Goal: Task Accomplishment & Management: Complete application form

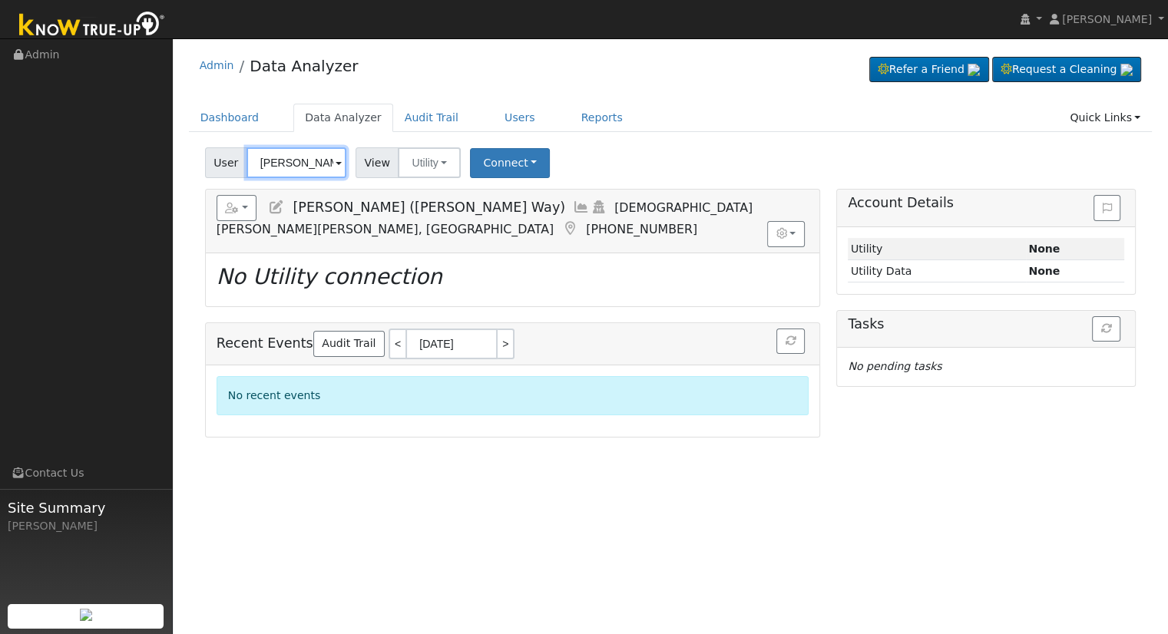
click at [276, 164] on input "Mike Nelson (Azriel Way)" at bounding box center [296, 162] width 100 height 31
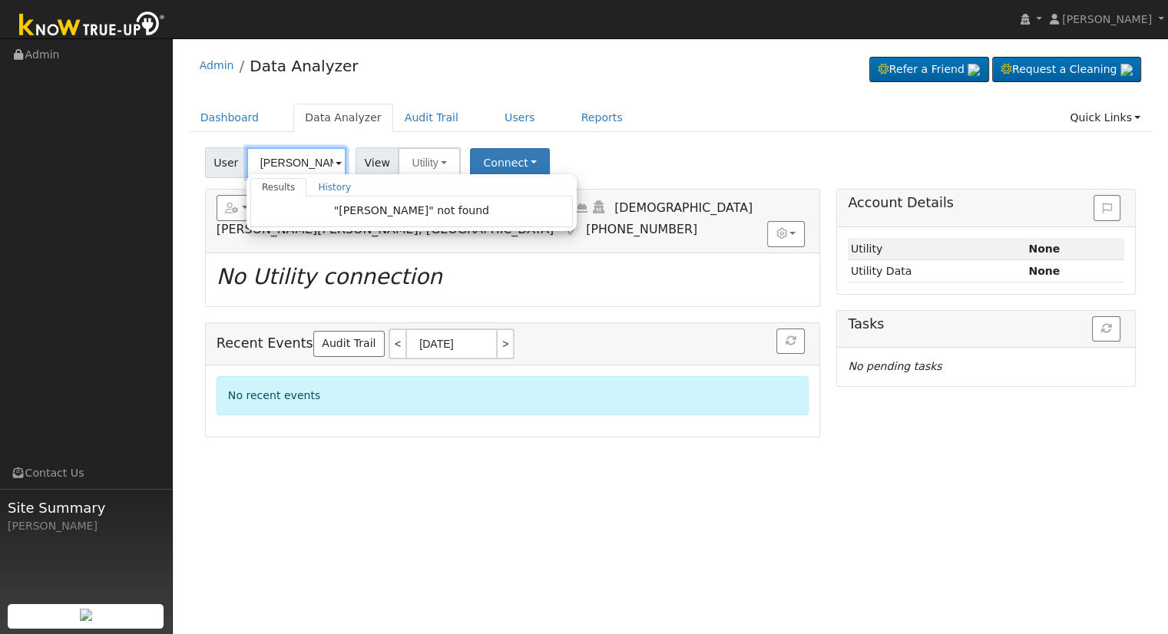
drag, startPoint x: 289, startPoint y: 162, endPoint x: 215, endPoint y: 160, distance: 74.5
click at [215, 160] on div "User Martha Fuentes Results History "Martha Fuentes" not found Enter text to se…" at bounding box center [277, 162] width 145 height 31
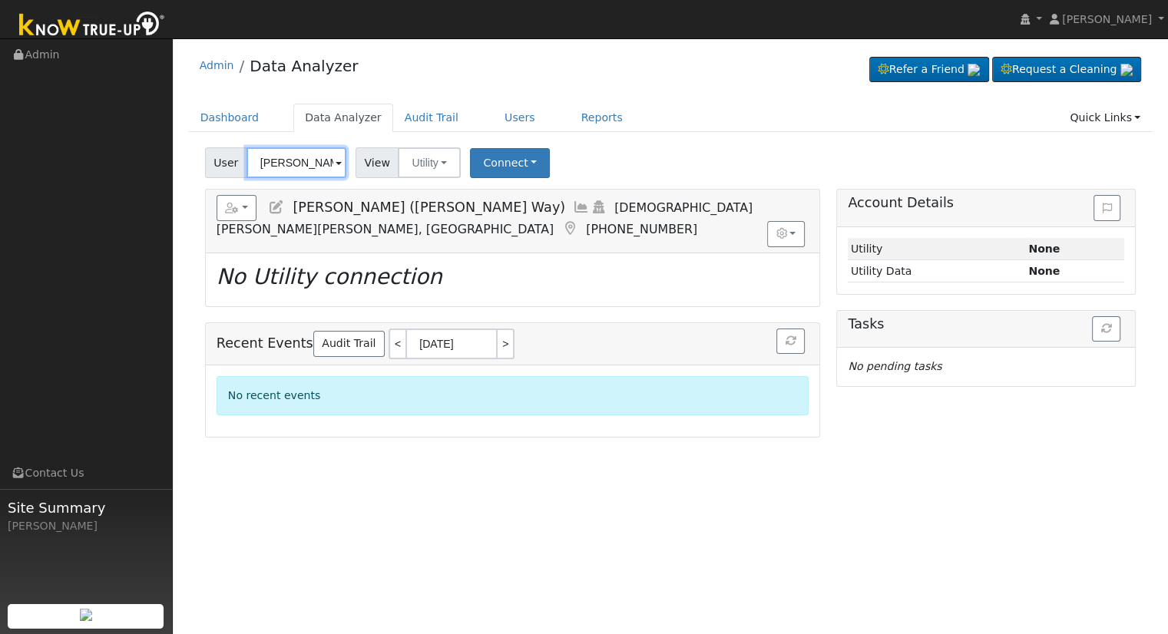
scroll to position [0, 44]
click at [317, 160] on img at bounding box center [327, 161] width 38 height 29
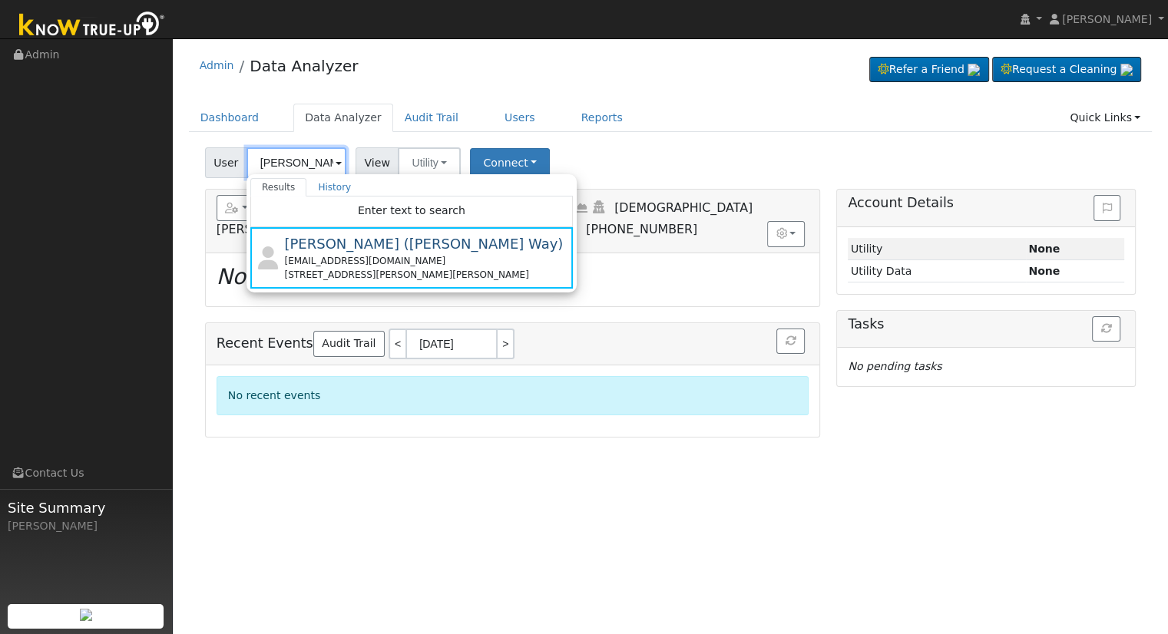
click at [299, 160] on input "Mike Nelson (Azriel Way" at bounding box center [296, 162] width 100 height 31
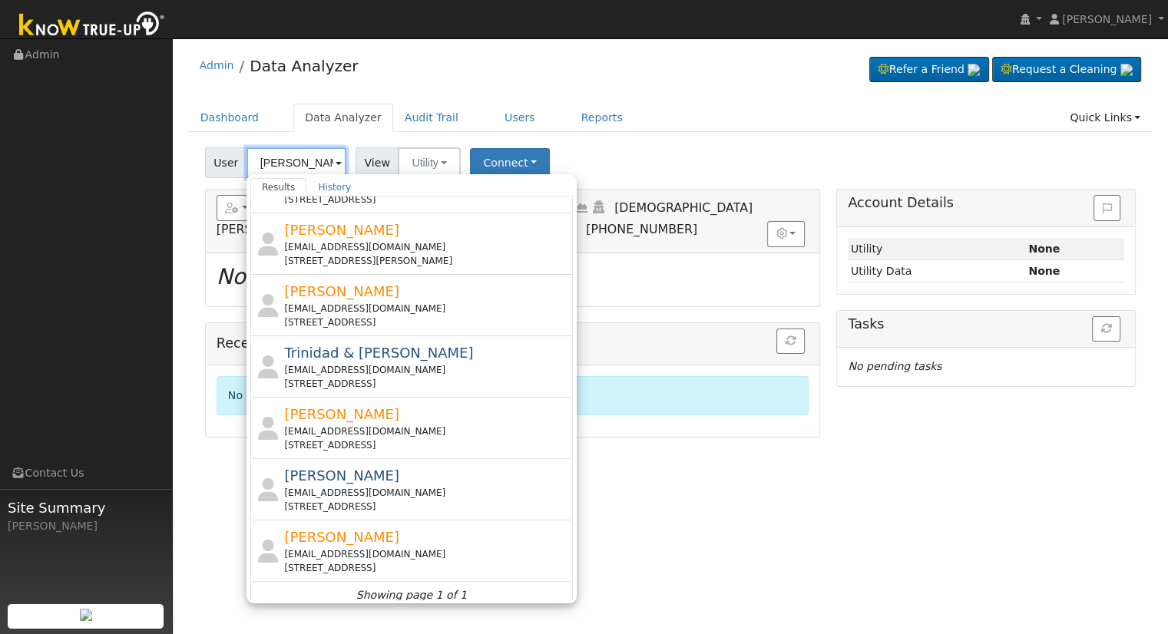
scroll to position [530, 0]
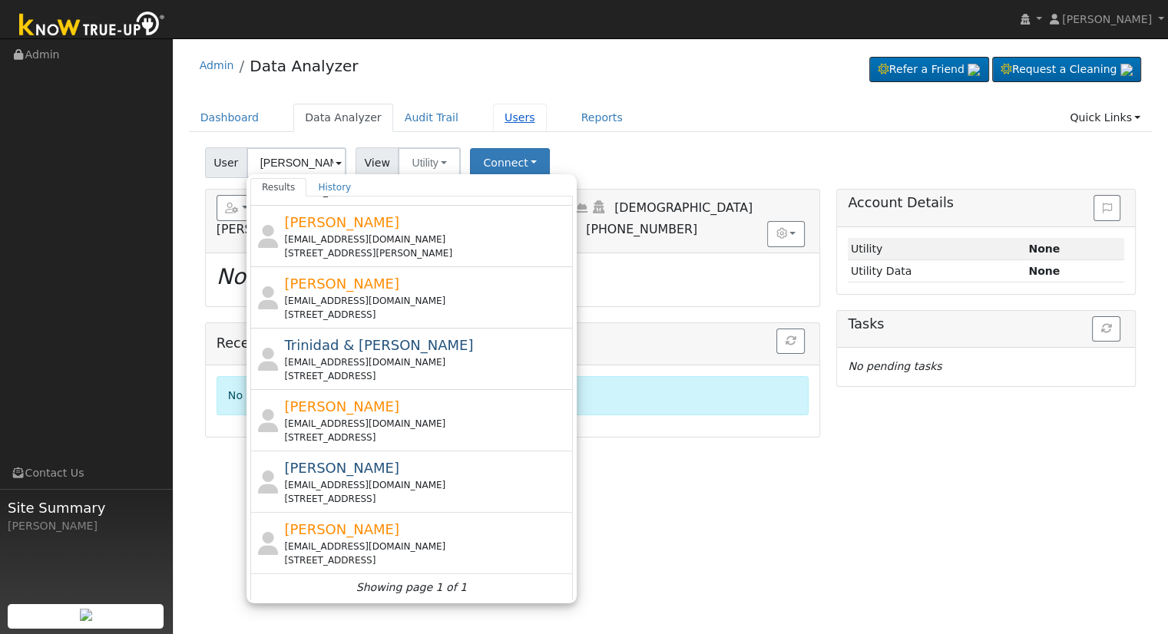
click at [493, 120] on link "Users" at bounding box center [520, 118] width 54 height 28
type input "Mike Nelson (Azriel Way)"
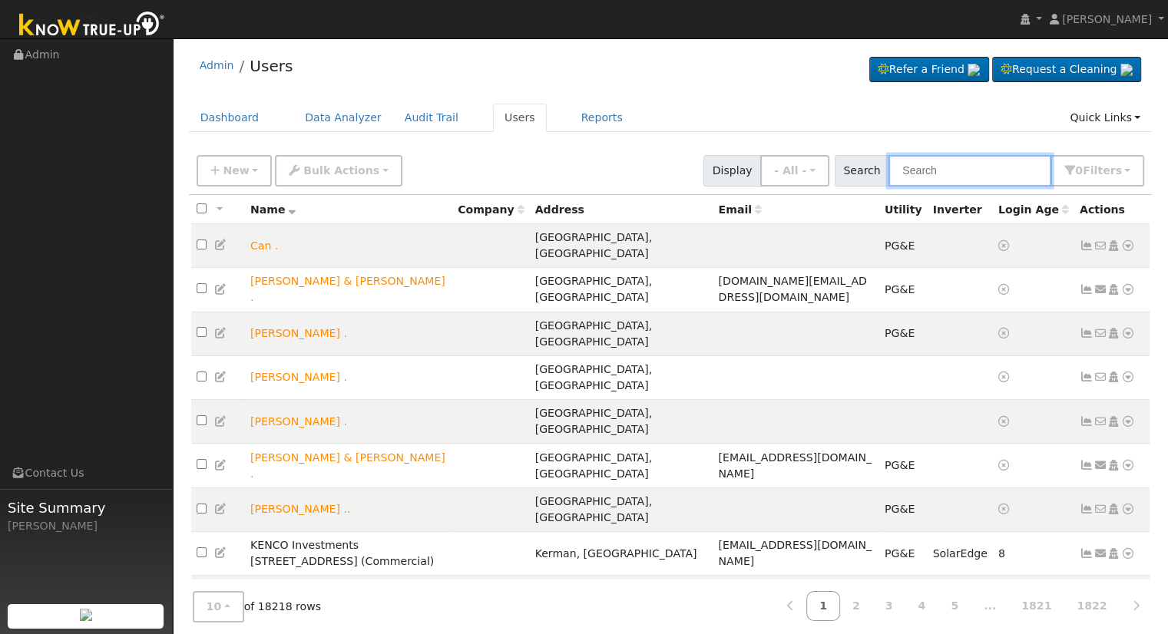
click at [974, 167] on input "text" at bounding box center [969, 170] width 163 height 31
paste input "[EMAIL_ADDRESS][DOMAIN_NAME]"
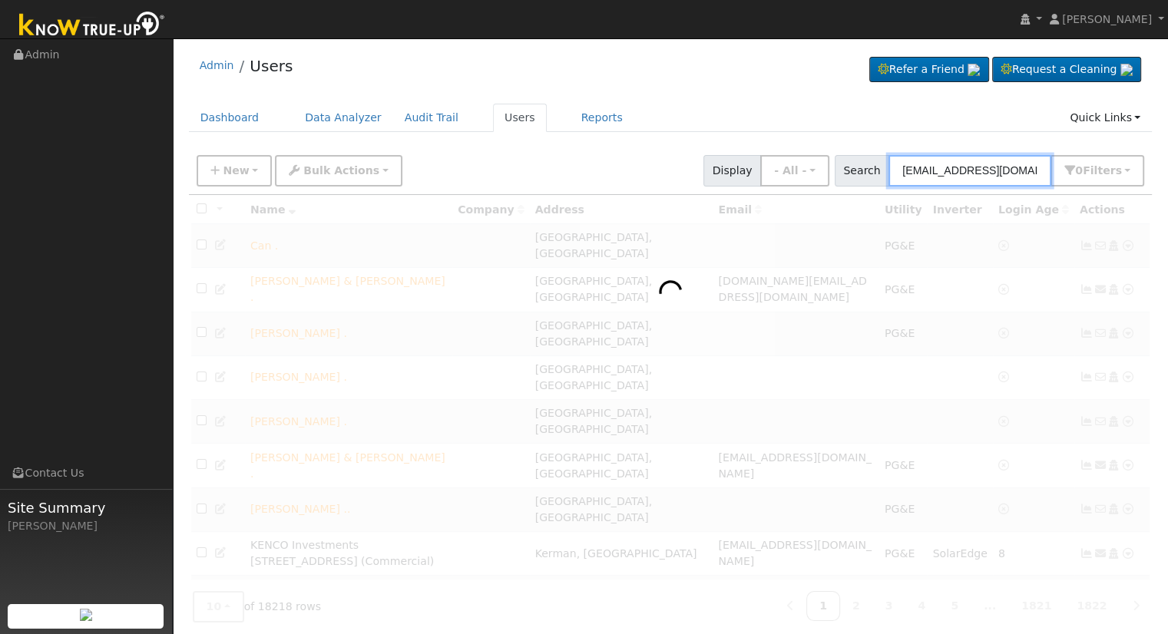
type input "[EMAIL_ADDRESS][DOMAIN_NAME]"
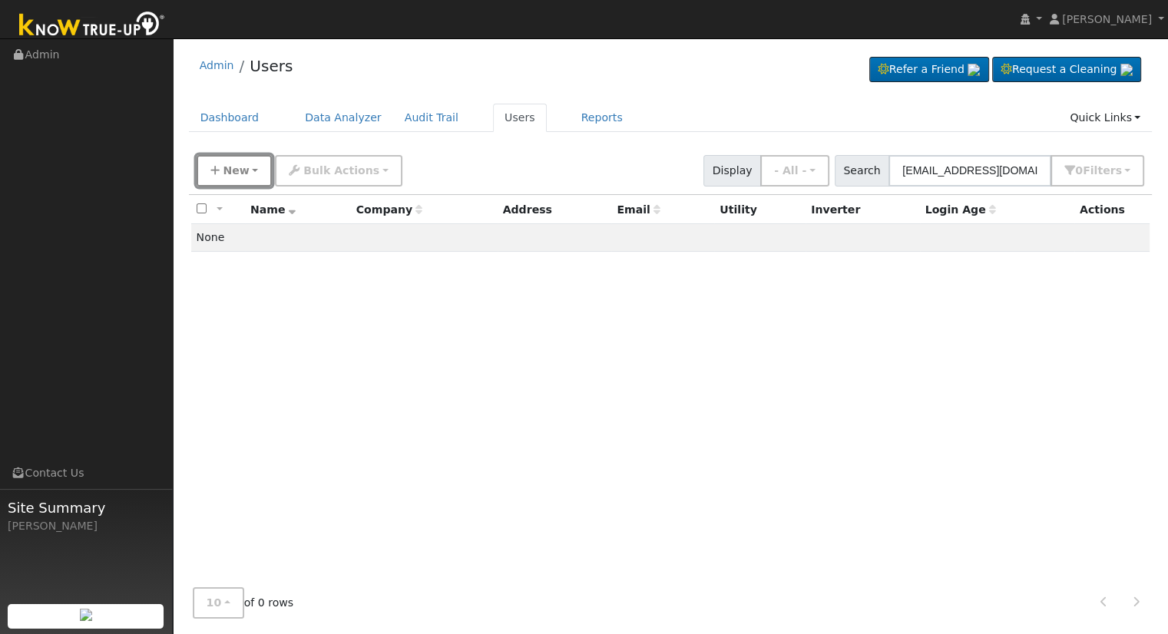
click at [235, 167] on span "New" at bounding box center [236, 170] width 26 height 12
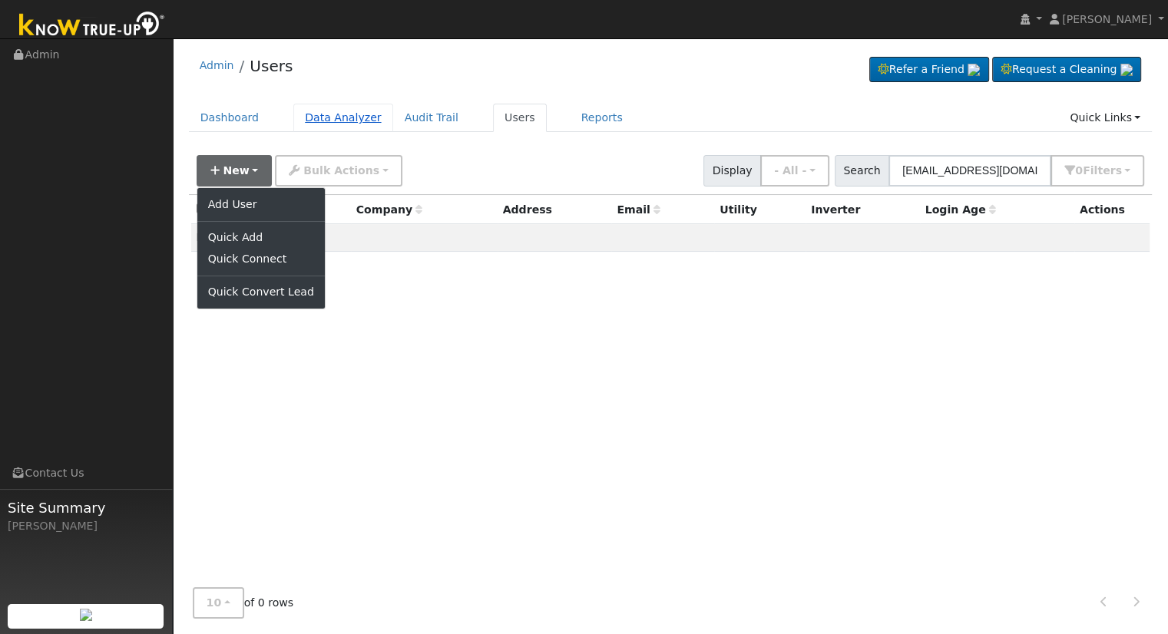
click at [345, 117] on link "Data Analyzer" at bounding box center [343, 118] width 100 height 28
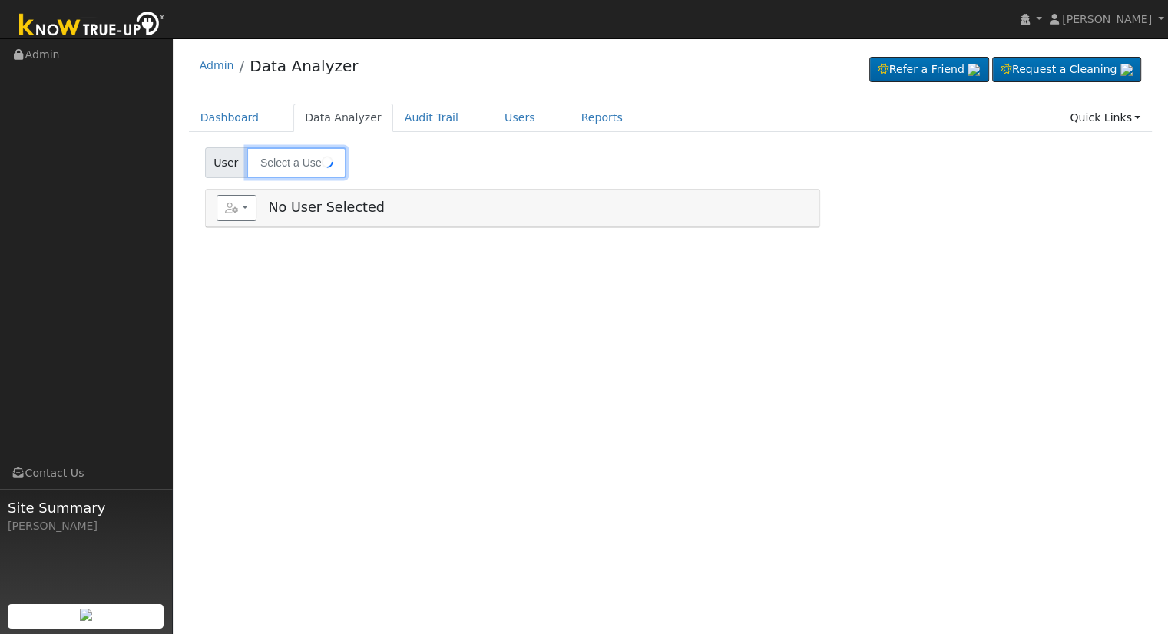
type input "Mike Nelson (Azriel Way)"
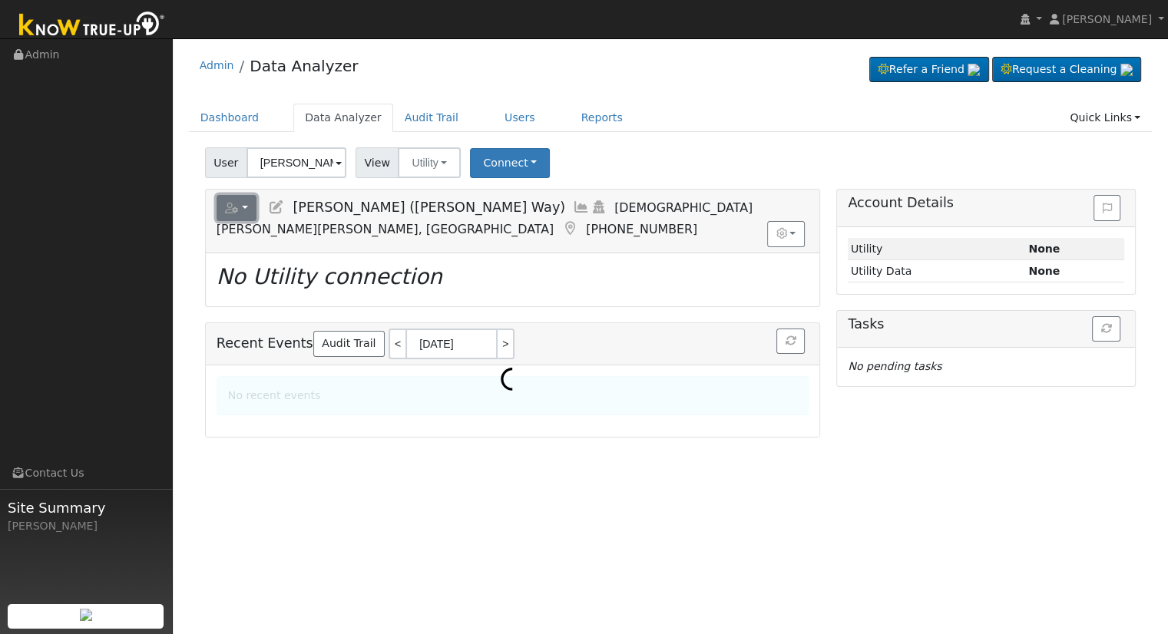
click at [221, 213] on button "button" at bounding box center [237, 208] width 41 height 26
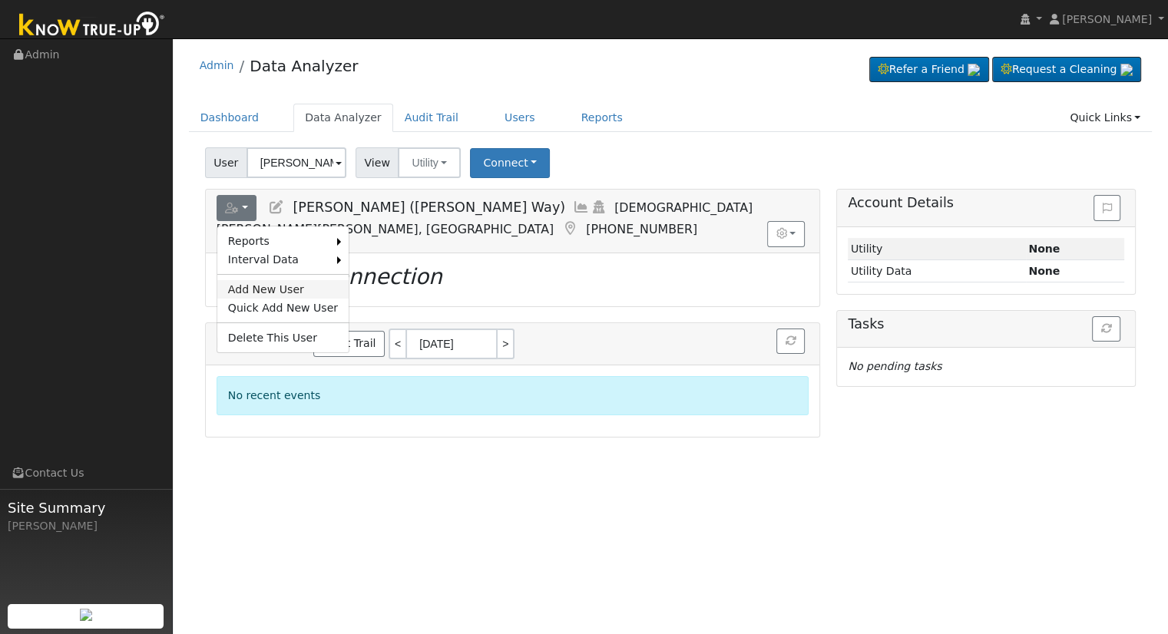
click at [261, 288] on link "Add New User" at bounding box center [282, 289] width 131 height 18
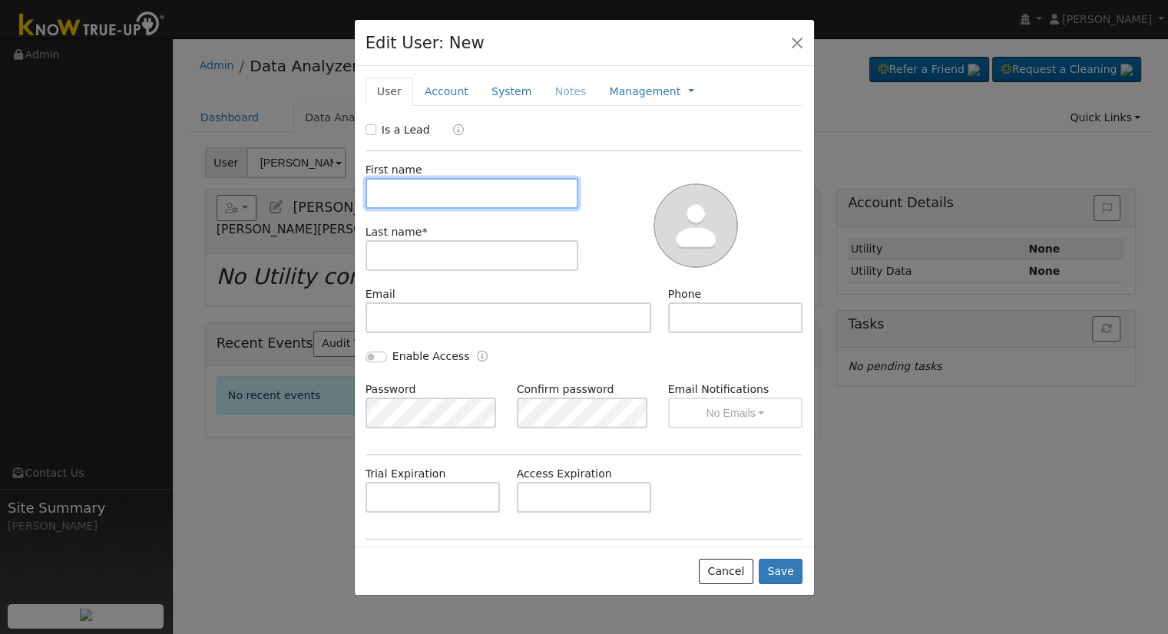
drag, startPoint x: 543, startPoint y: 182, endPoint x: 515, endPoint y: 177, distance: 28.0
click at [543, 182] on input "text" at bounding box center [471, 193] width 213 height 31
paste input "Martha"
type input "Martha"
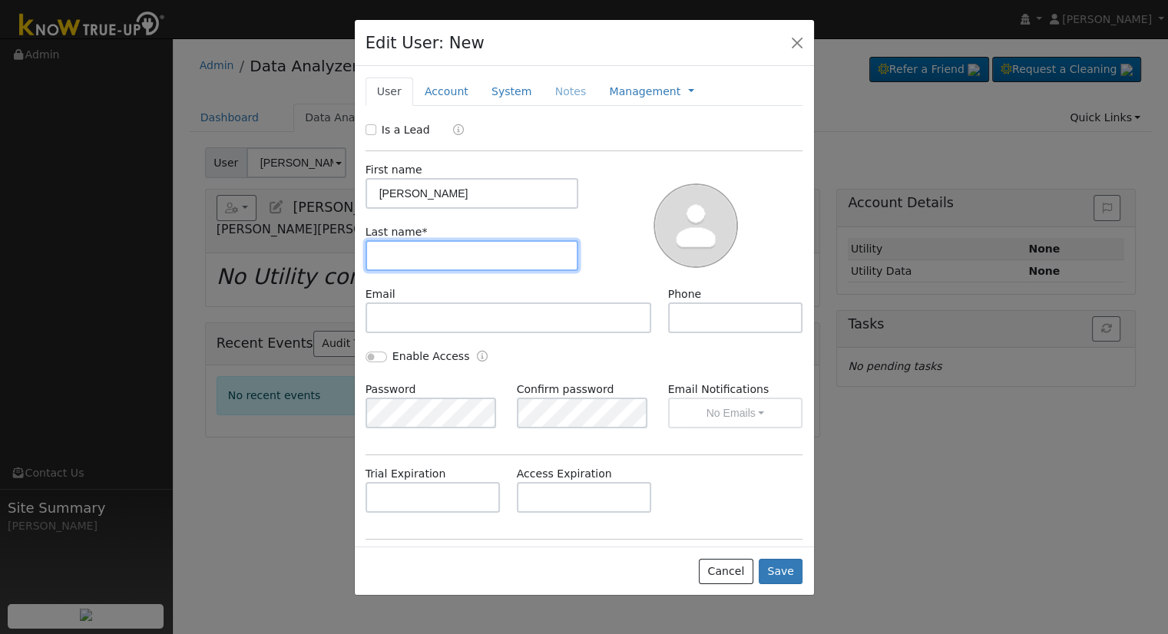
click at [442, 246] on input "text" at bounding box center [471, 255] width 213 height 31
paste input "Fuentes"
type input "Fuentes"
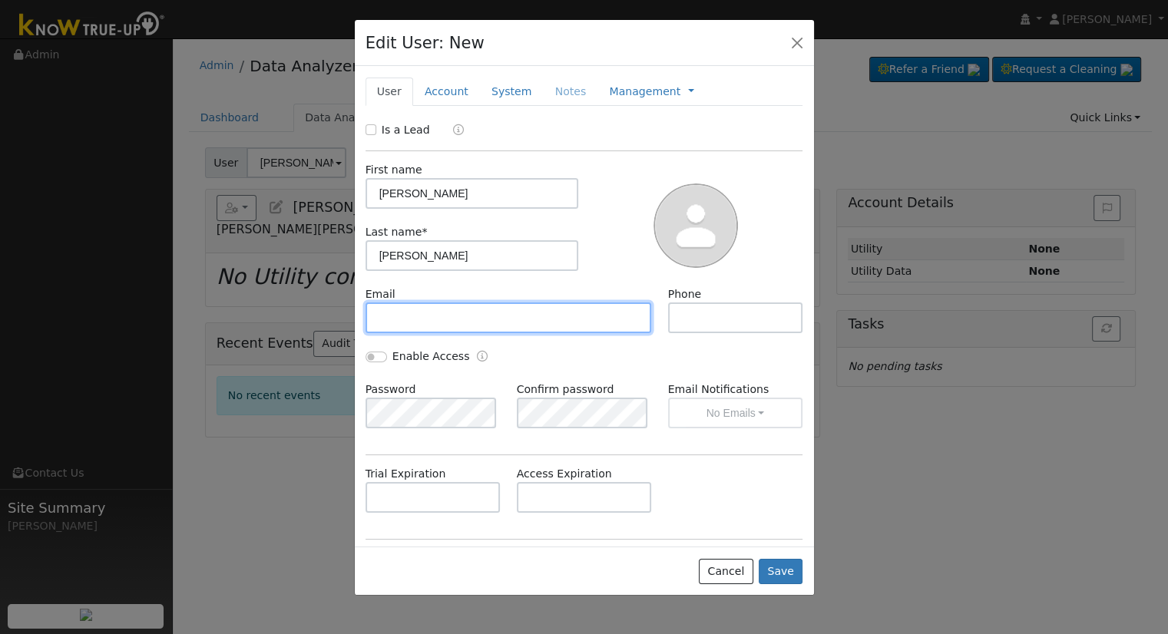
click at [598, 327] on input "text" at bounding box center [508, 318] width 286 height 31
paste input "[EMAIL_ADDRESS][DOMAIN_NAME]"
type input "[EMAIL_ADDRESS][DOMAIN_NAME]"
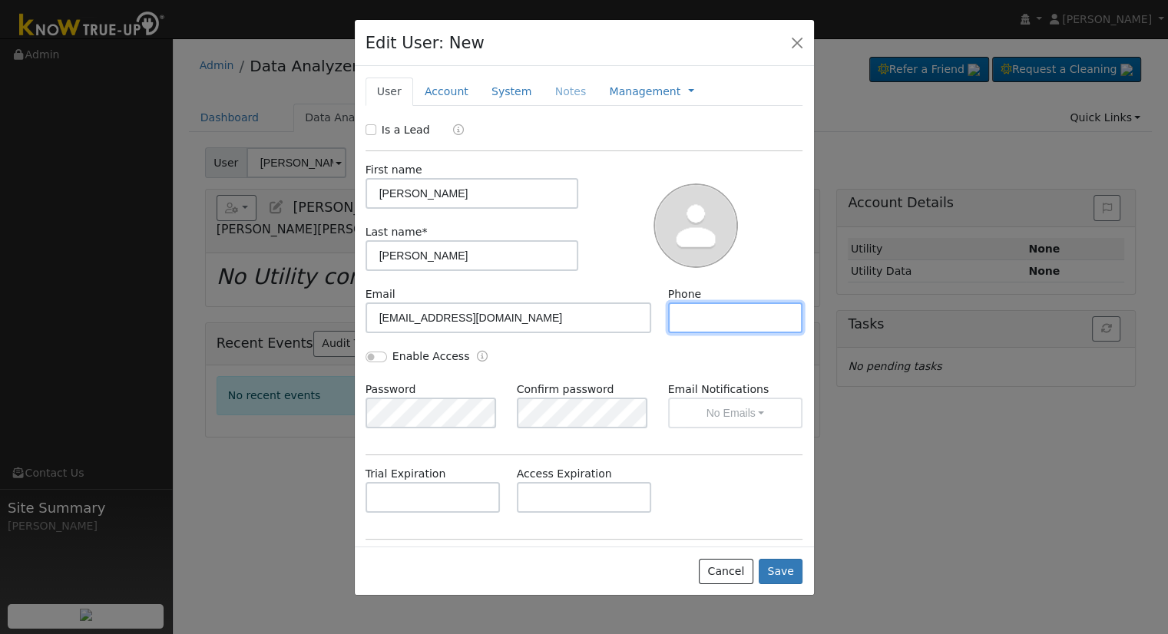
click at [688, 320] on input "text" at bounding box center [735, 318] width 135 height 31
click at [692, 326] on input "text" at bounding box center [735, 318] width 135 height 31
paste input "(661) 319-3354"
type input "(661) 319-3354"
click at [435, 89] on link "Account" at bounding box center [446, 92] width 67 height 28
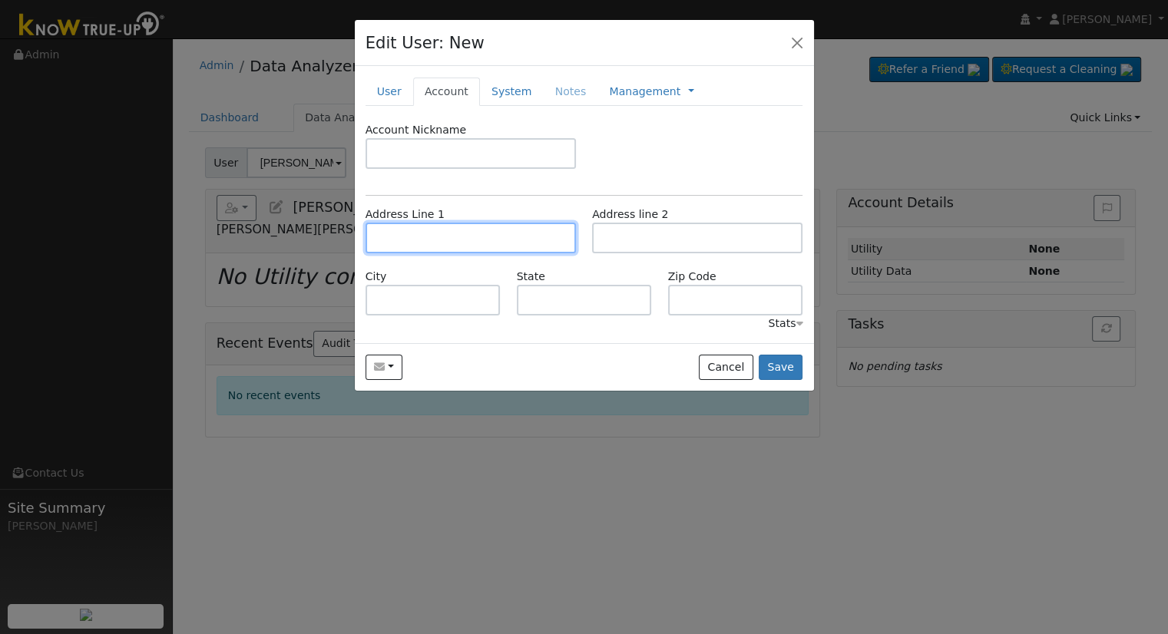
click at [507, 246] on input "text" at bounding box center [470, 238] width 210 height 31
paste input "4513 Chaney Lane"
type input "4513 Chaney Lane"
type input "Bakersfield"
type input "CA"
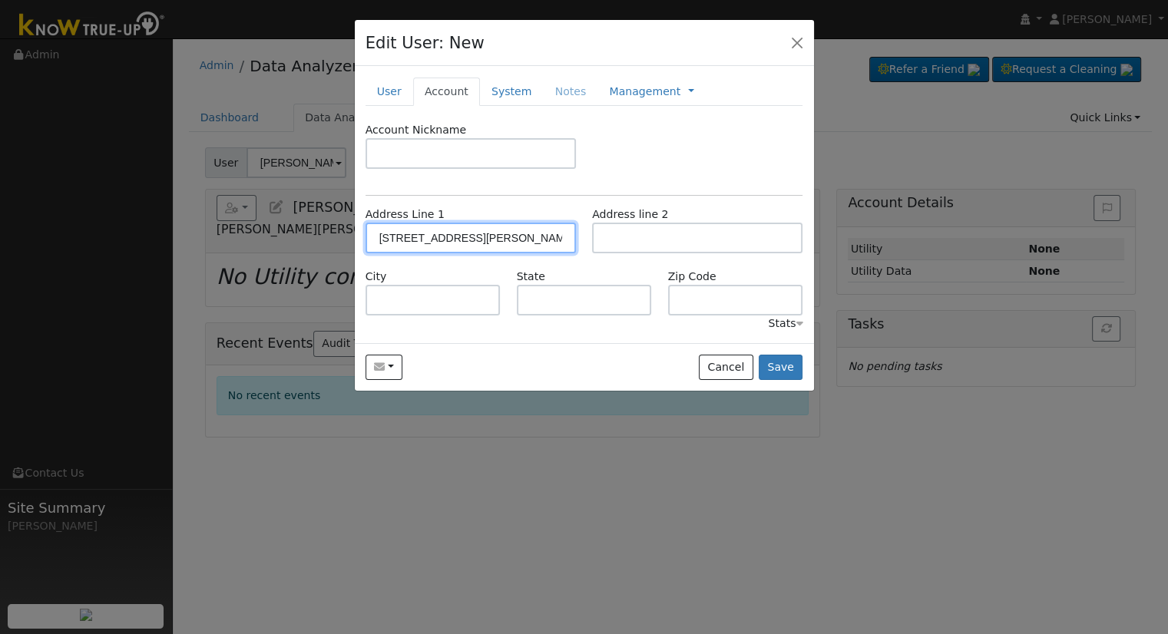
type input "93311"
click at [485, 88] on link "System" at bounding box center [512, 92] width 64 height 28
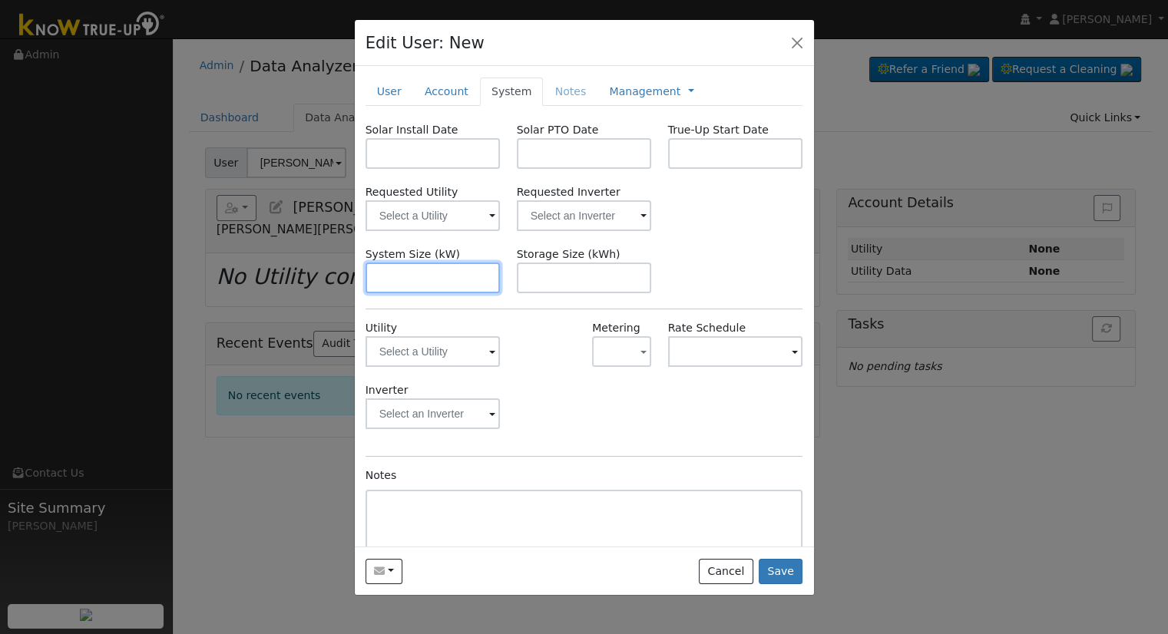
click at [390, 273] on input "text" at bounding box center [432, 278] width 135 height 31
paste input "7.380"
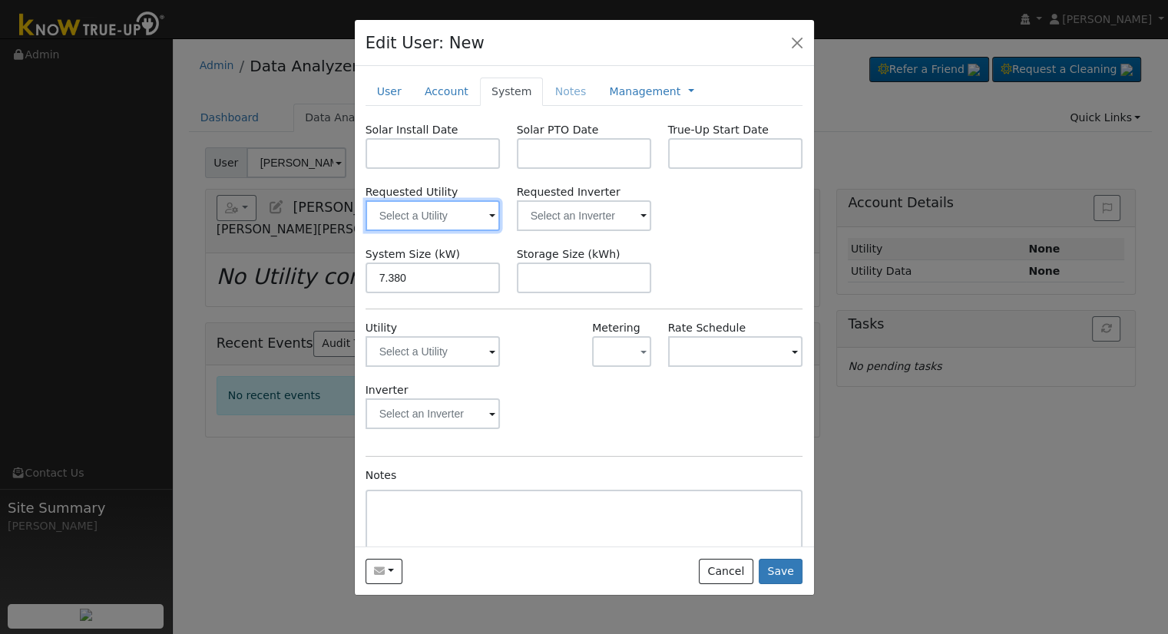
type input "7.4"
click at [410, 222] on input "text" at bounding box center [432, 215] width 135 height 31
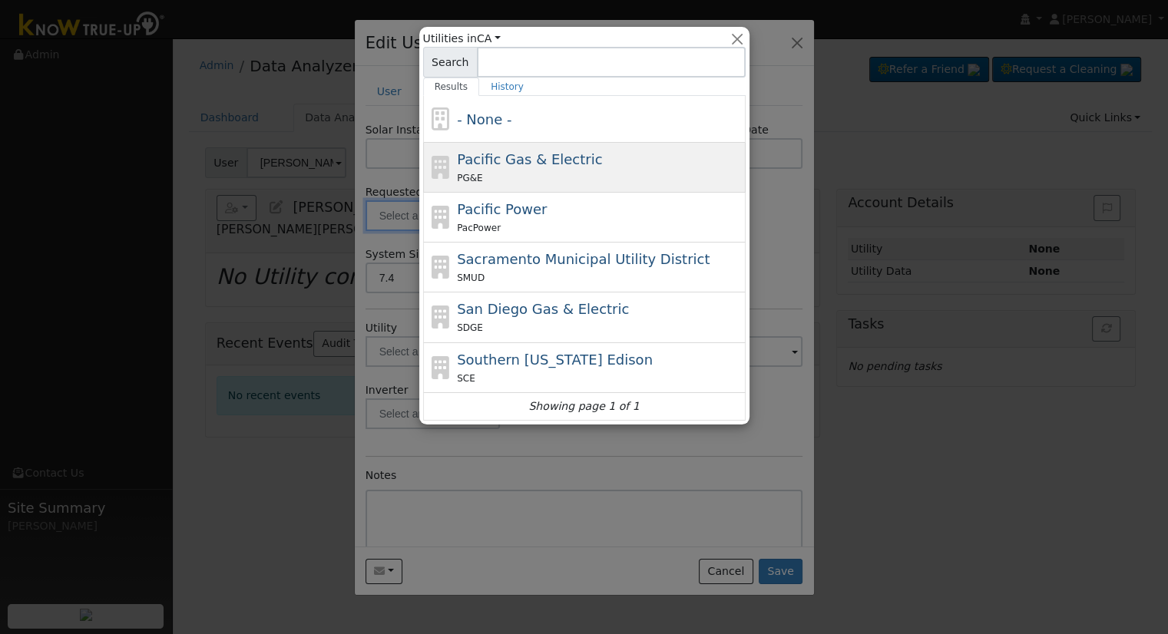
click at [510, 160] on span "Pacific Gas & Electric" at bounding box center [529, 159] width 145 height 16
type input "Pacific Gas & Electric"
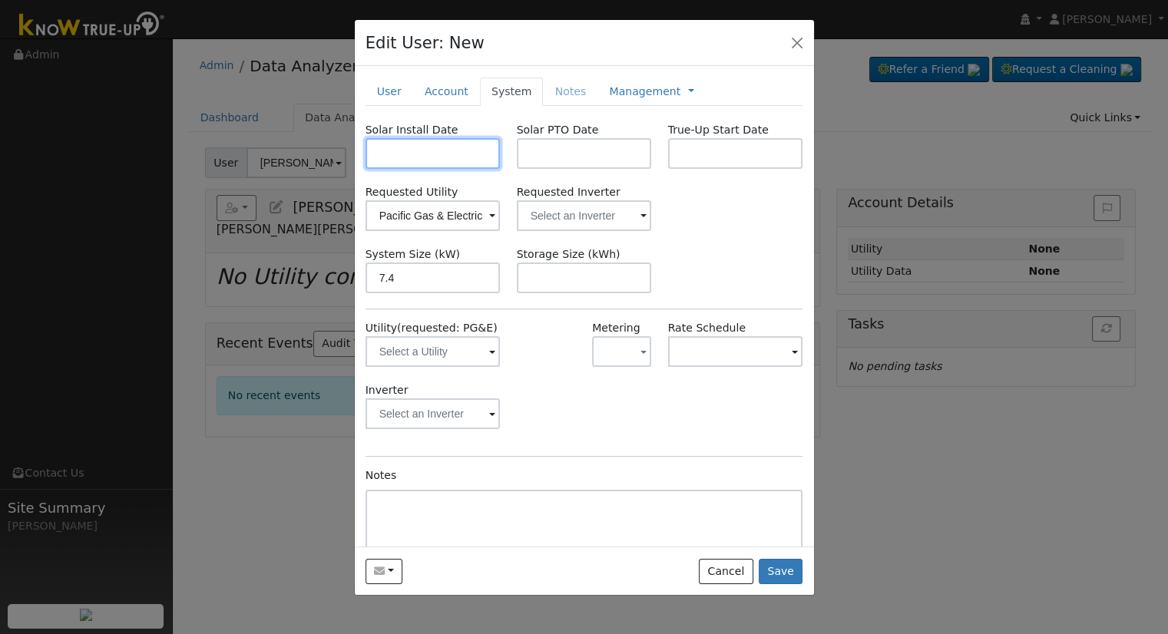
click at [448, 145] on input "text" at bounding box center [432, 153] width 135 height 31
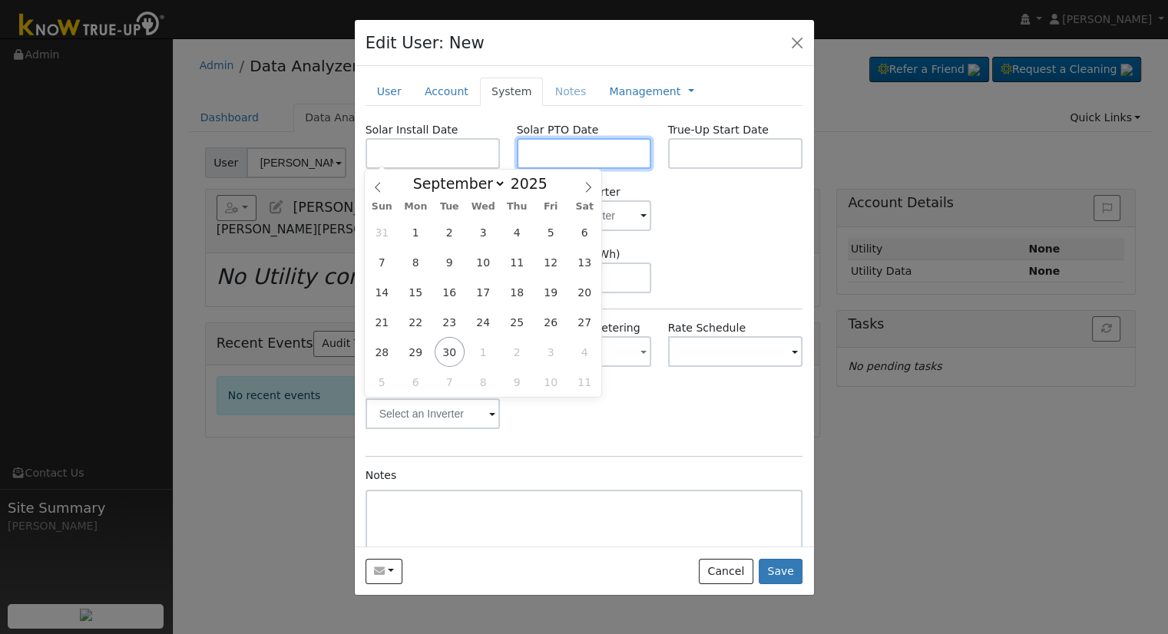
click at [571, 151] on input "text" at bounding box center [584, 153] width 135 height 31
paste input "9/29/2025"
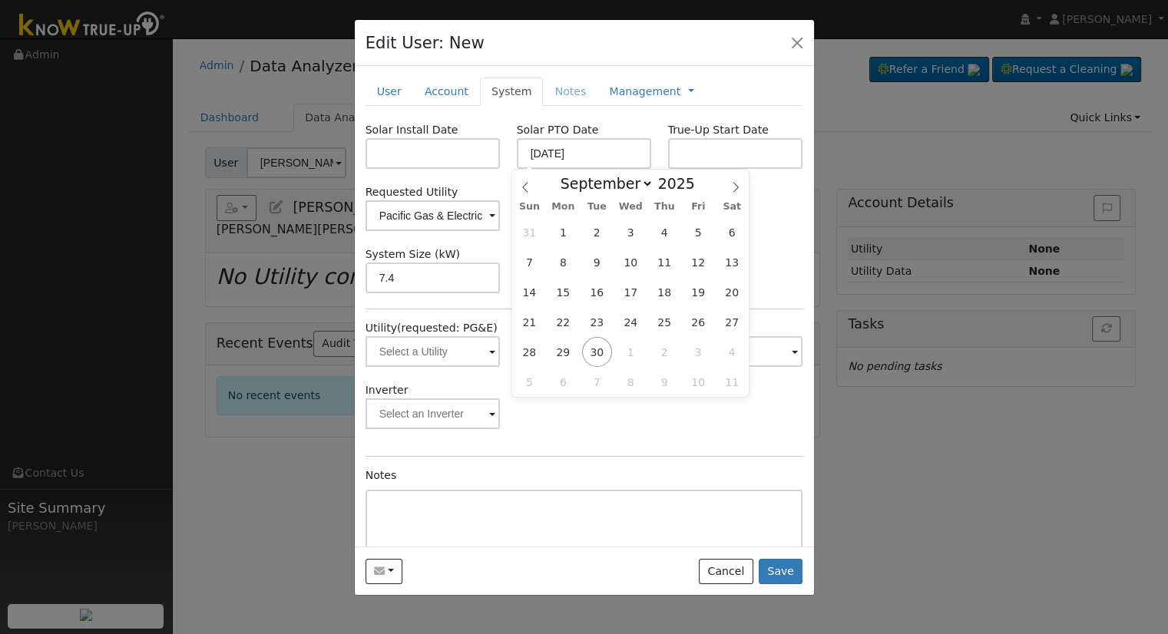
type input "09/29/2025"
click at [422, 157] on input "text" at bounding box center [432, 153] width 135 height 31
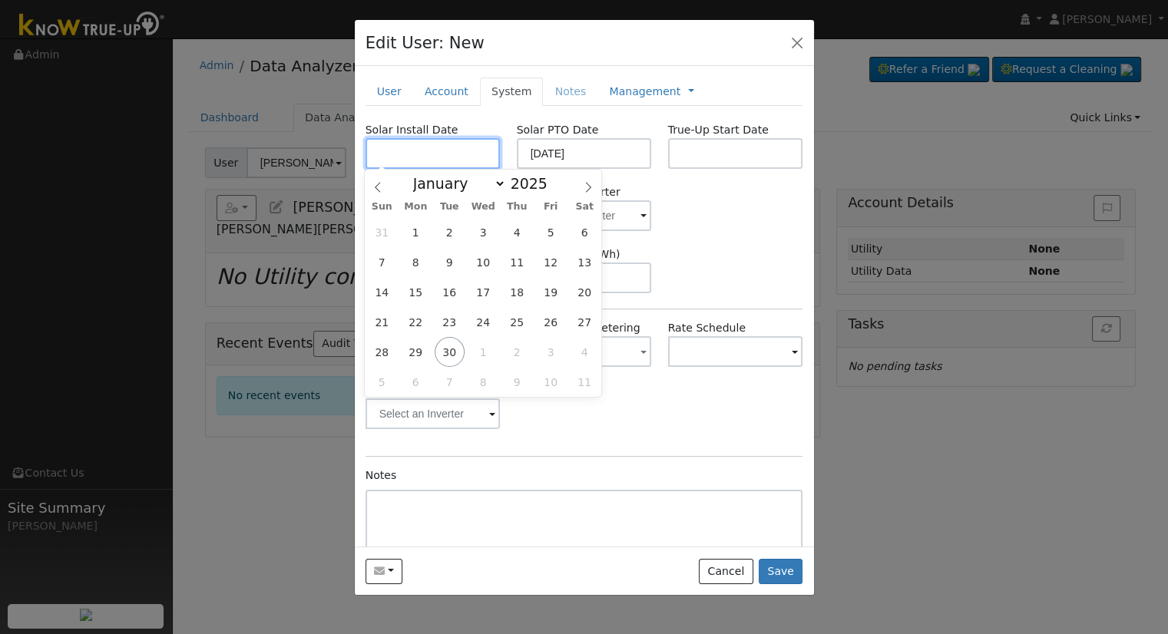
paste input "8/26/2025"
type input "08/26/2025"
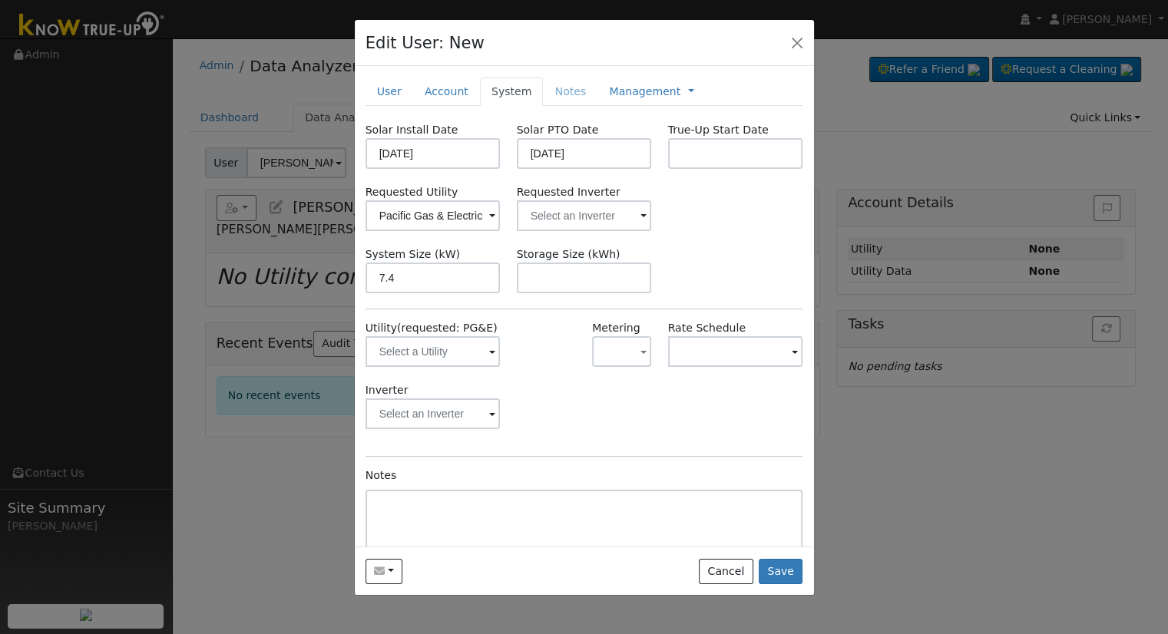
click at [756, 210] on div "Requested Utility Pacific Gas & Electric Requested Inverter" at bounding box center [584, 207] width 454 height 47
click at [599, 220] on input "text" at bounding box center [584, 215] width 135 height 31
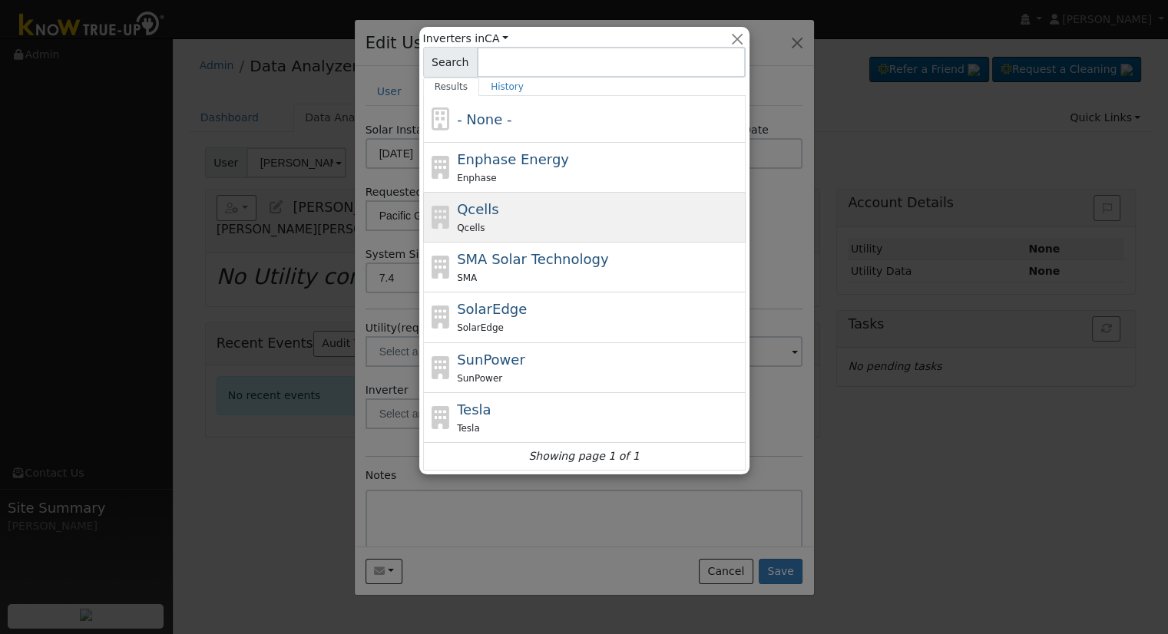
click at [518, 213] on div "Qcells Qcells" at bounding box center [599, 217] width 285 height 37
type input "Qcells"
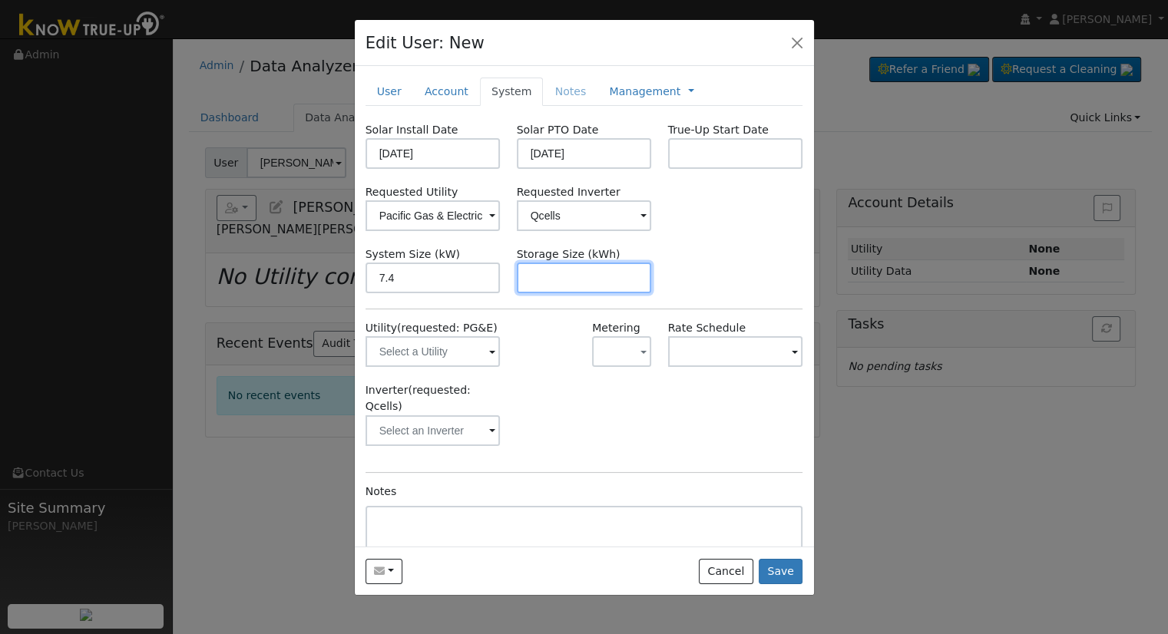
click at [532, 265] on input "text" at bounding box center [584, 278] width 135 height 31
click at [597, 286] on input "text" at bounding box center [584, 278] width 135 height 31
paste input "15.00"
type input "15"
click at [633, 94] on link "Management" at bounding box center [644, 92] width 71 height 16
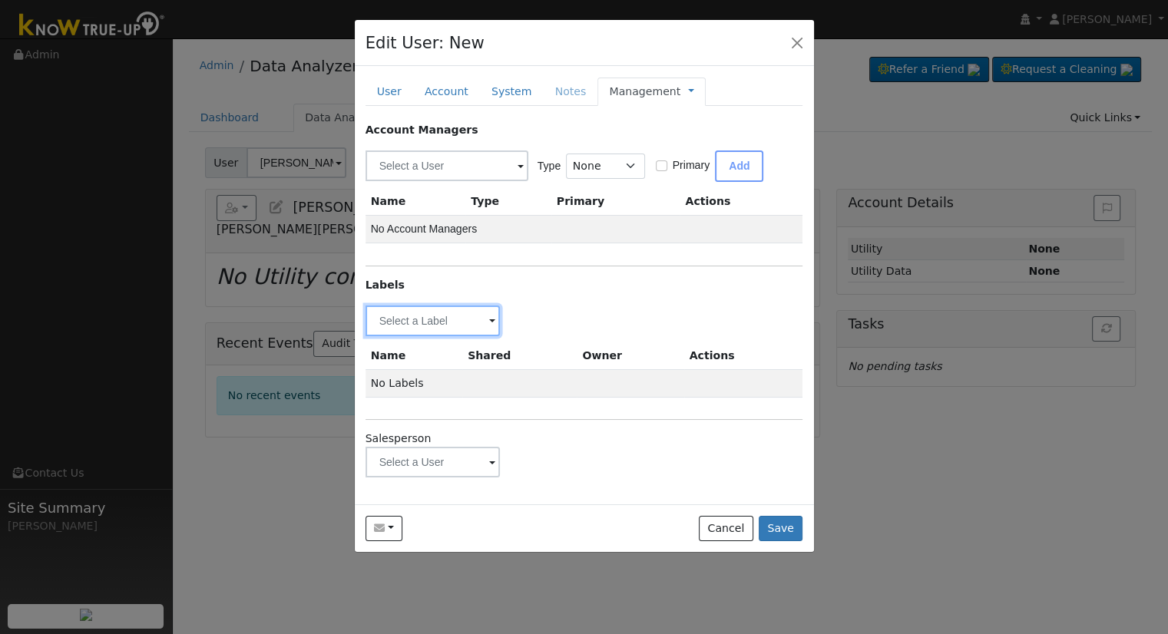
click at [460, 323] on input "text" at bounding box center [432, 321] width 135 height 31
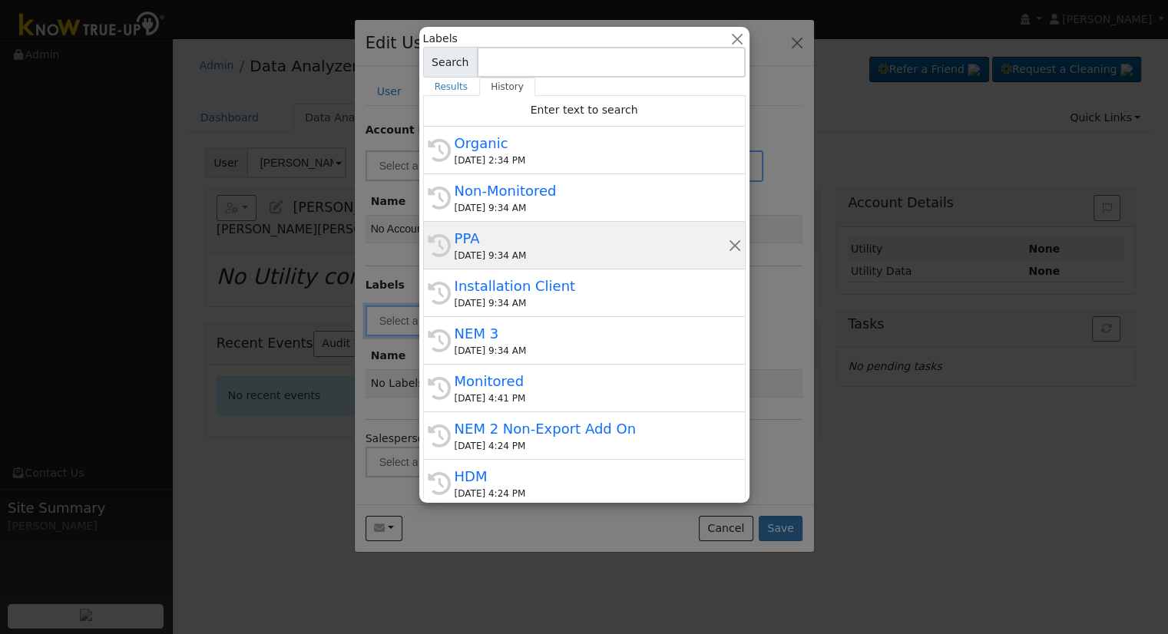
click at [498, 240] on div "PPA" at bounding box center [591, 238] width 273 height 21
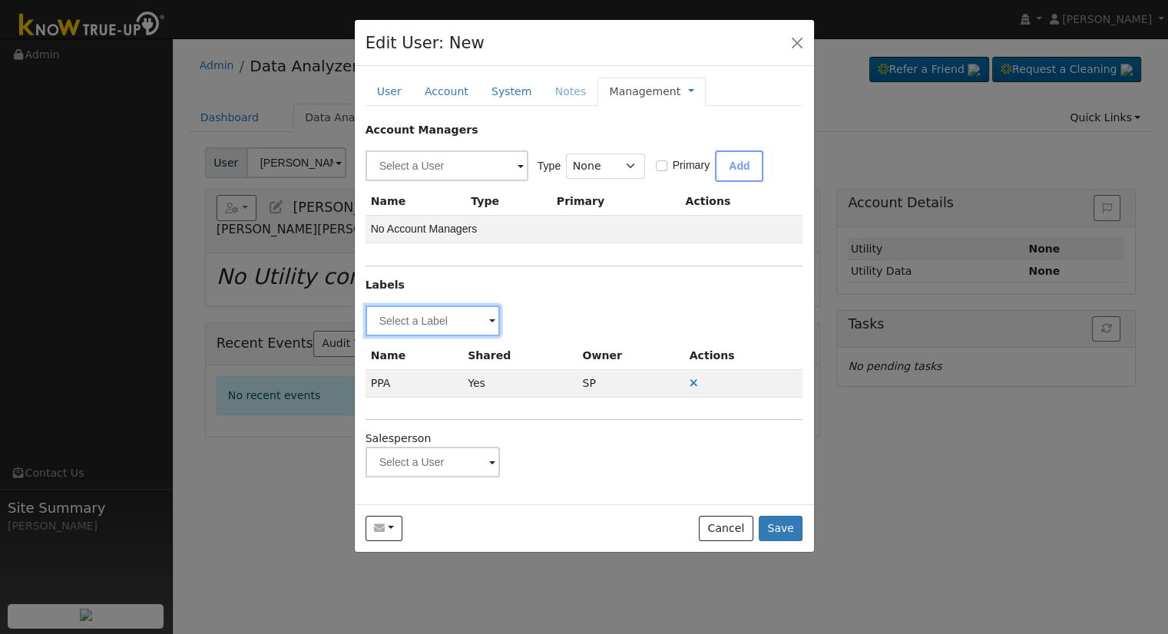
click at [442, 329] on input "text" at bounding box center [432, 321] width 135 height 31
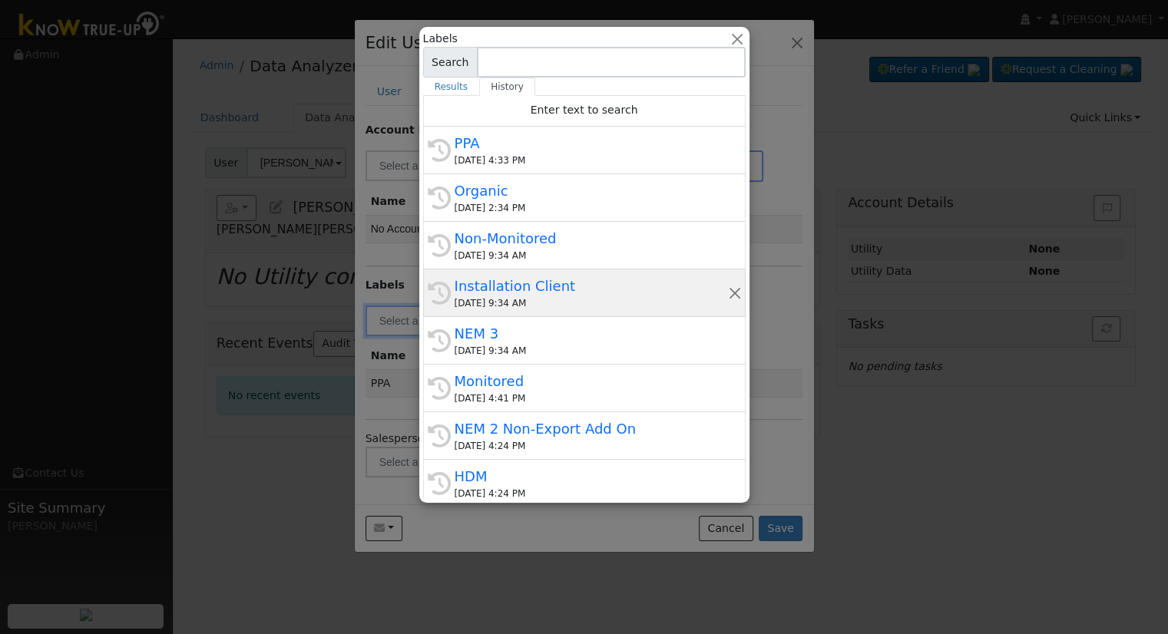
click at [525, 287] on div "Installation Client" at bounding box center [591, 286] width 273 height 21
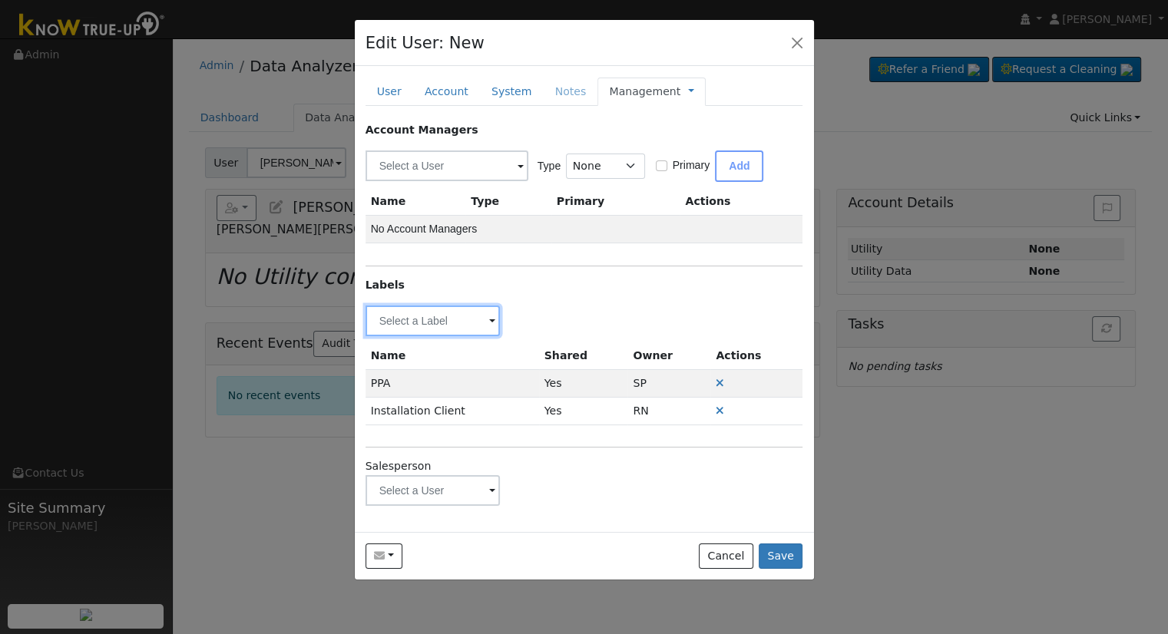
click at [475, 318] on input "text" at bounding box center [432, 321] width 135 height 31
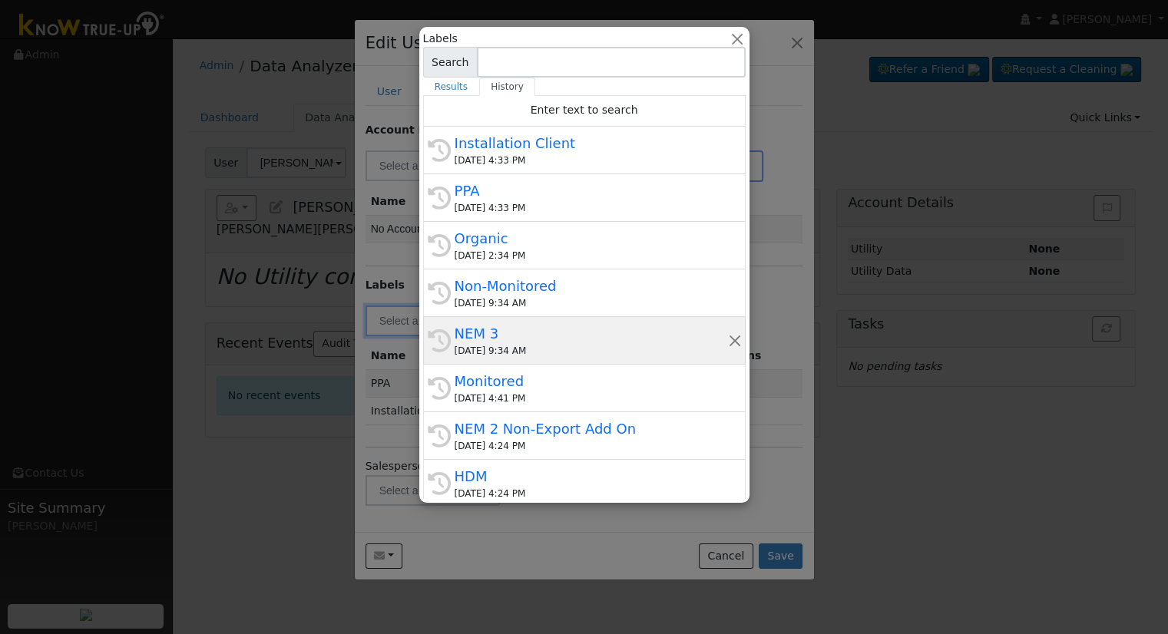
click at [550, 333] on div "NEM 3" at bounding box center [591, 333] width 273 height 21
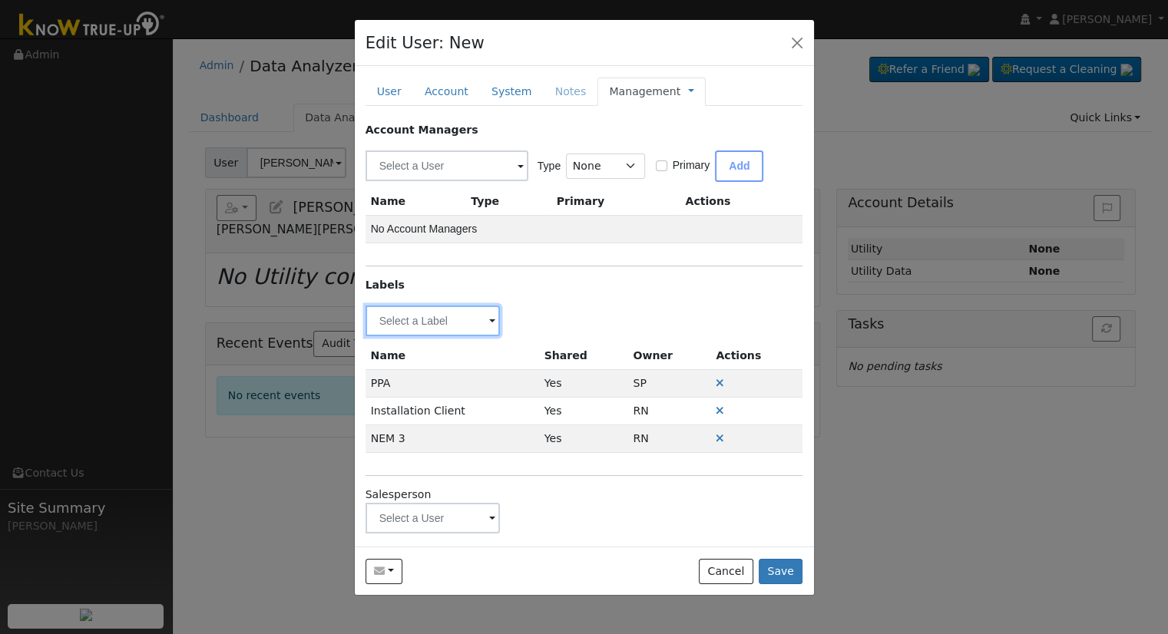
click at [467, 317] on input "text" at bounding box center [432, 321] width 135 height 31
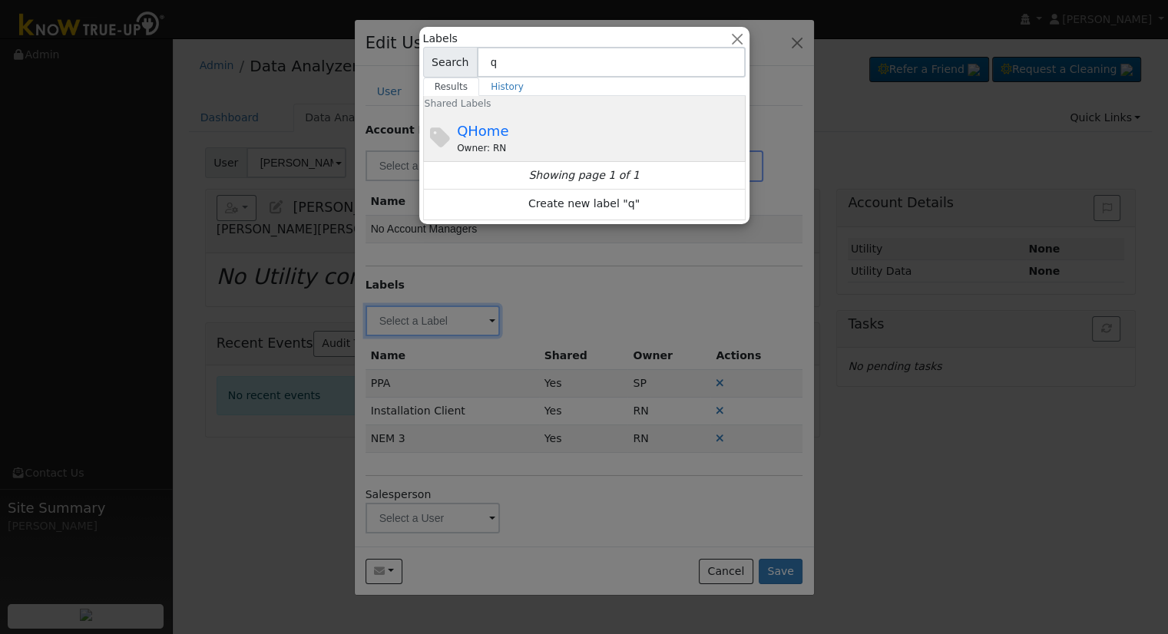
type input "q"
click at [587, 121] on div "QHome Owner: RN" at bounding box center [599, 138] width 285 height 35
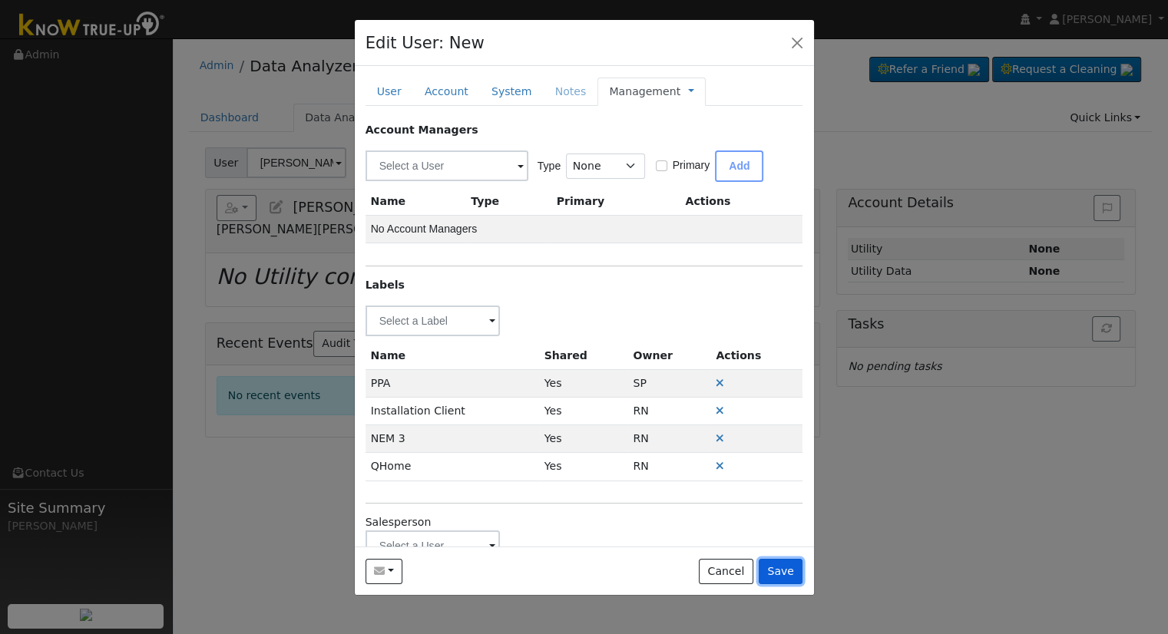
drag, startPoint x: 773, startPoint y: 571, endPoint x: 753, endPoint y: 551, distance: 28.2
click at [774, 569] on button "Save" at bounding box center [781, 572] width 45 height 26
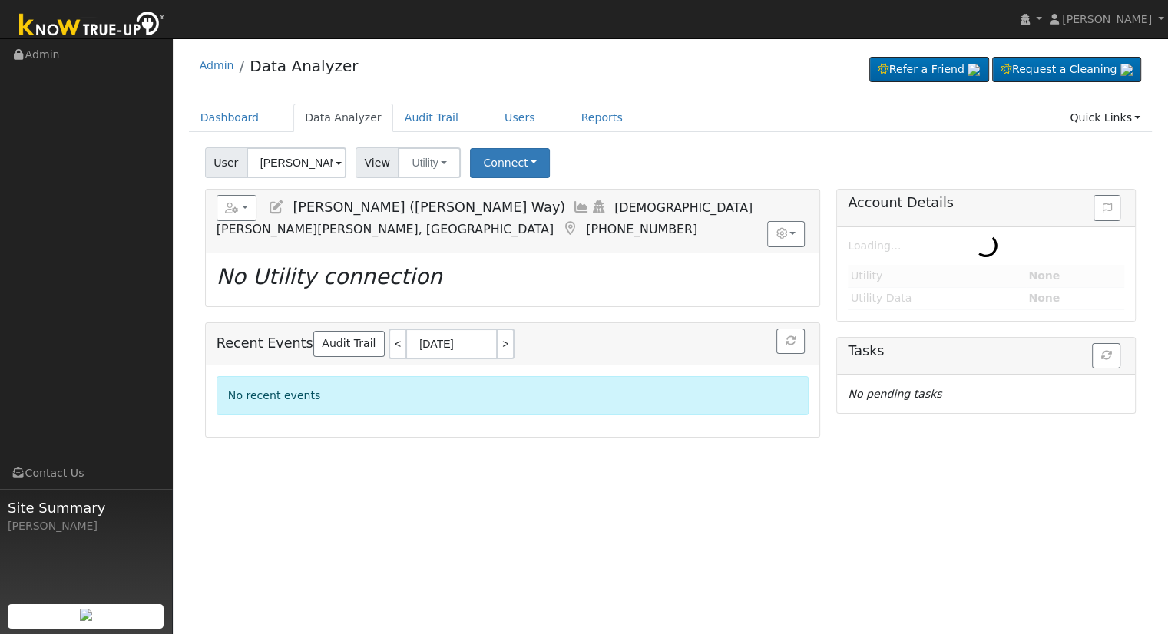
type input "Martha Fuentes"
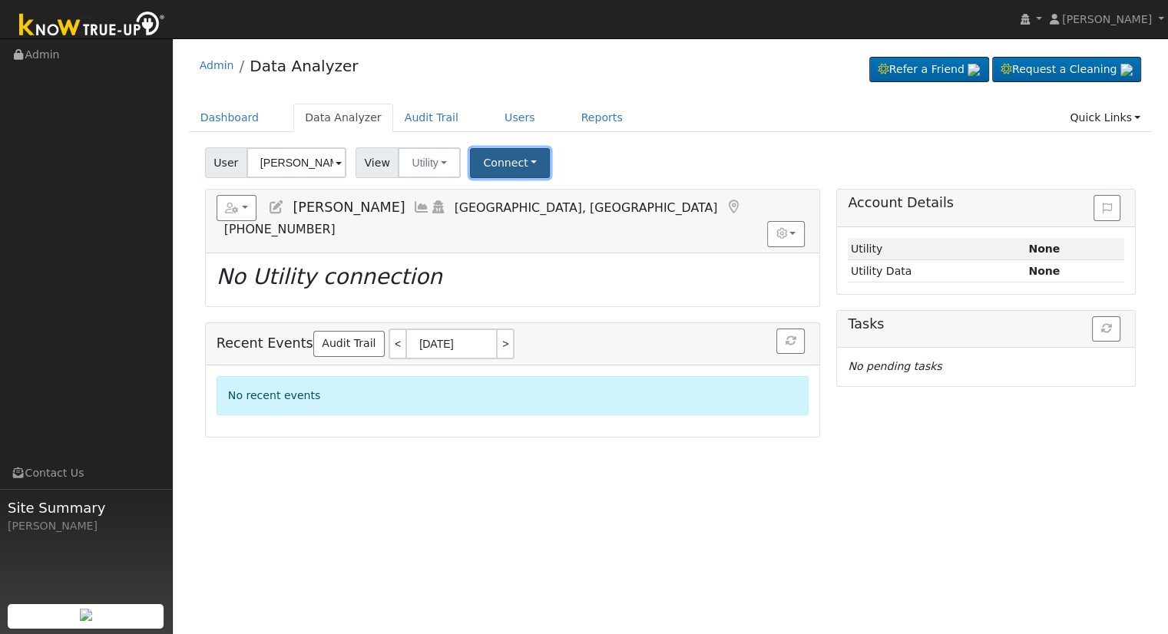
click at [506, 163] on button "Connect" at bounding box center [510, 163] width 80 height 30
click at [508, 188] on link "Select a Provider" at bounding box center [531, 196] width 120 height 21
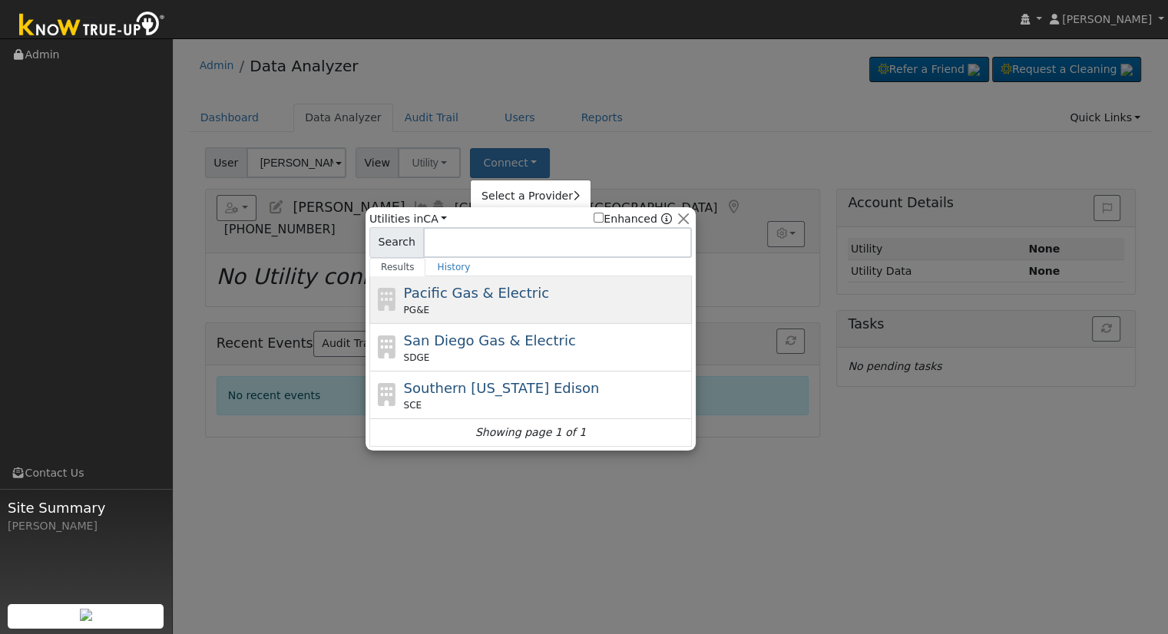
click at [519, 305] on div "PG&E" at bounding box center [546, 310] width 285 height 14
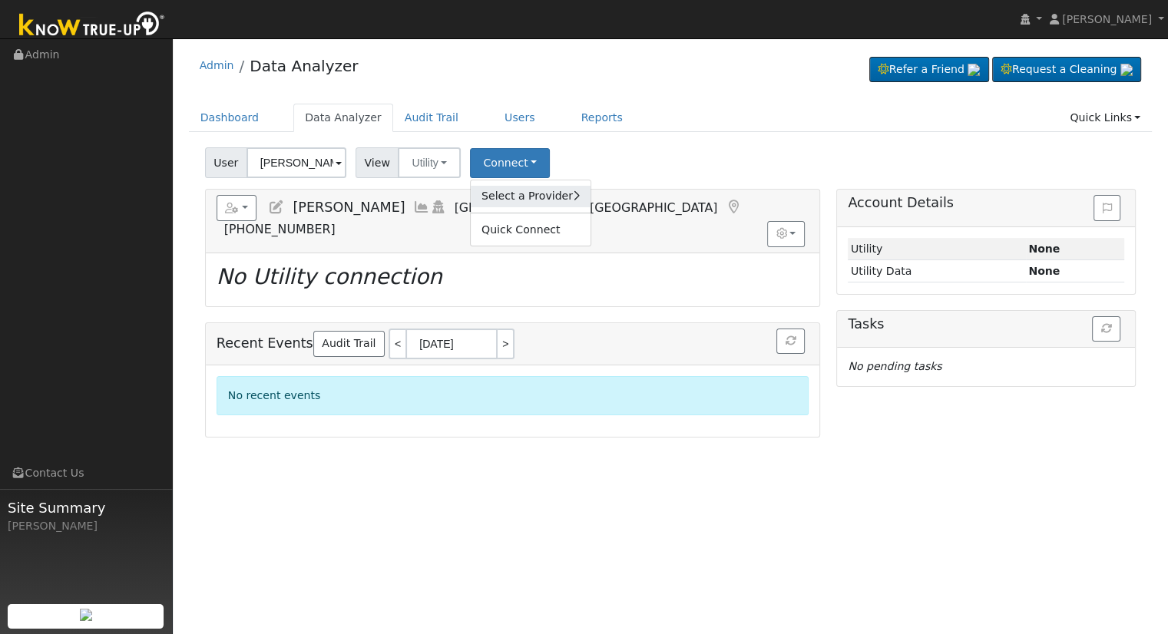
click at [504, 205] on link "Select a Provider" at bounding box center [531, 196] width 120 height 21
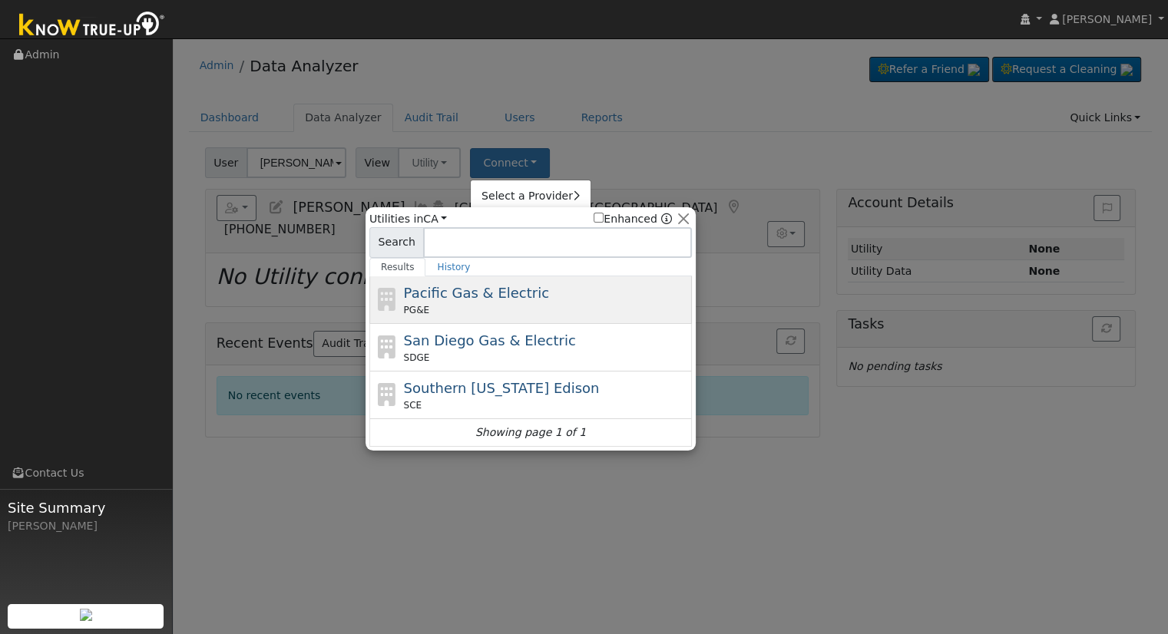
click at [455, 311] on div "PG&E" at bounding box center [546, 310] width 285 height 14
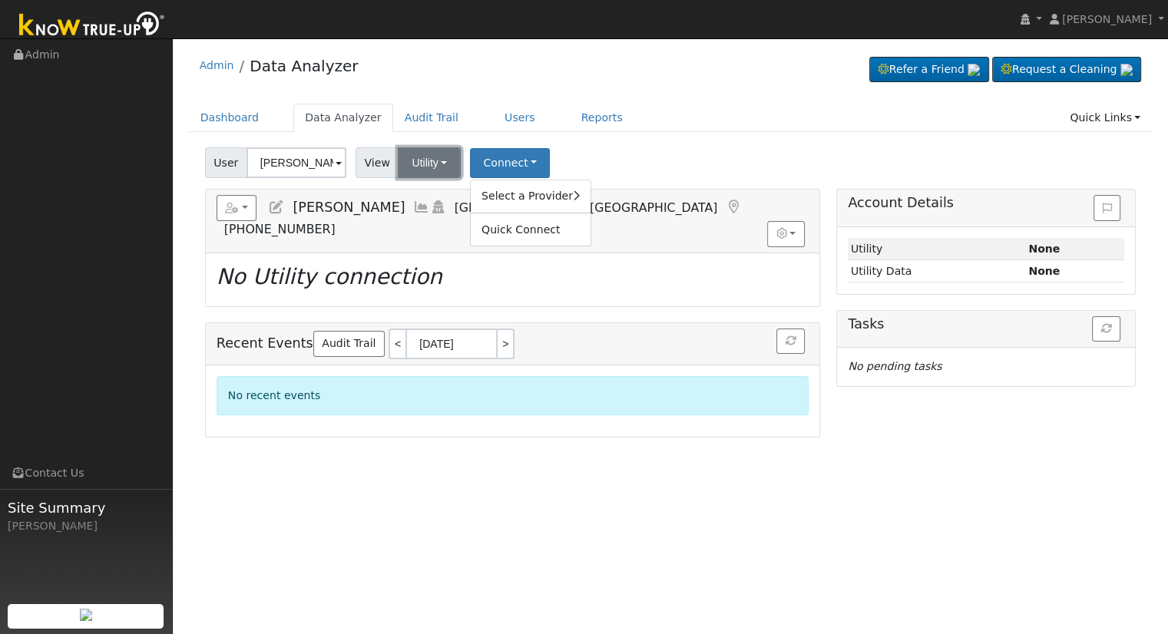
click at [421, 159] on button "Utility" at bounding box center [429, 162] width 63 height 31
click at [418, 220] on link "Solar" at bounding box center [448, 218] width 107 height 21
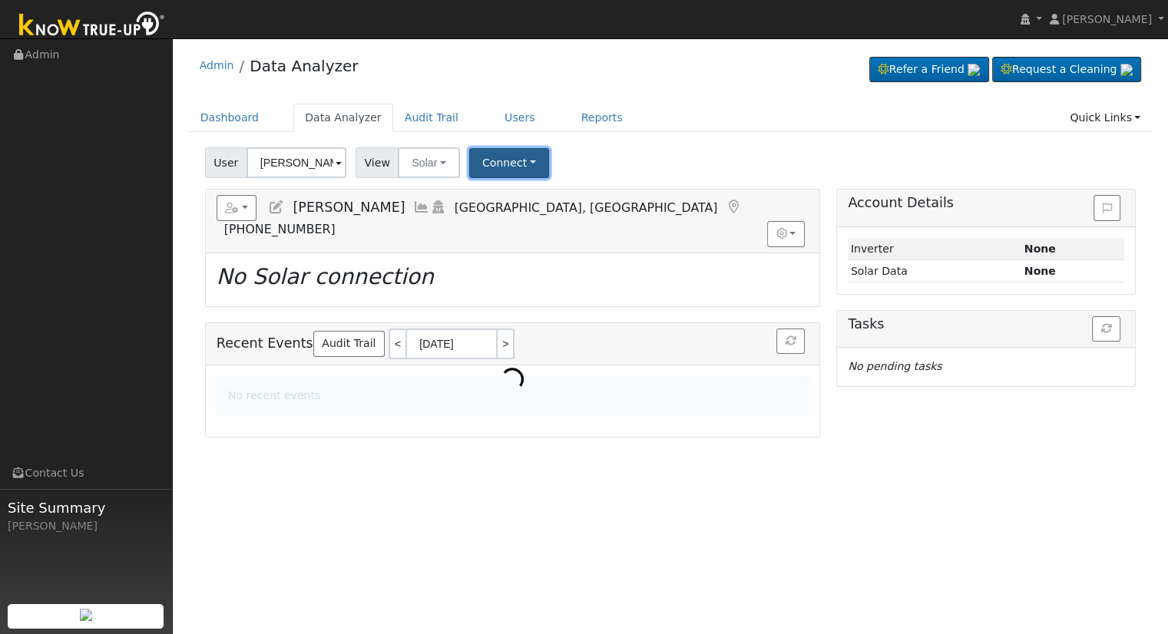
click at [503, 160] on button "Connect" at bounding box center [509, 163] width 80 height 30
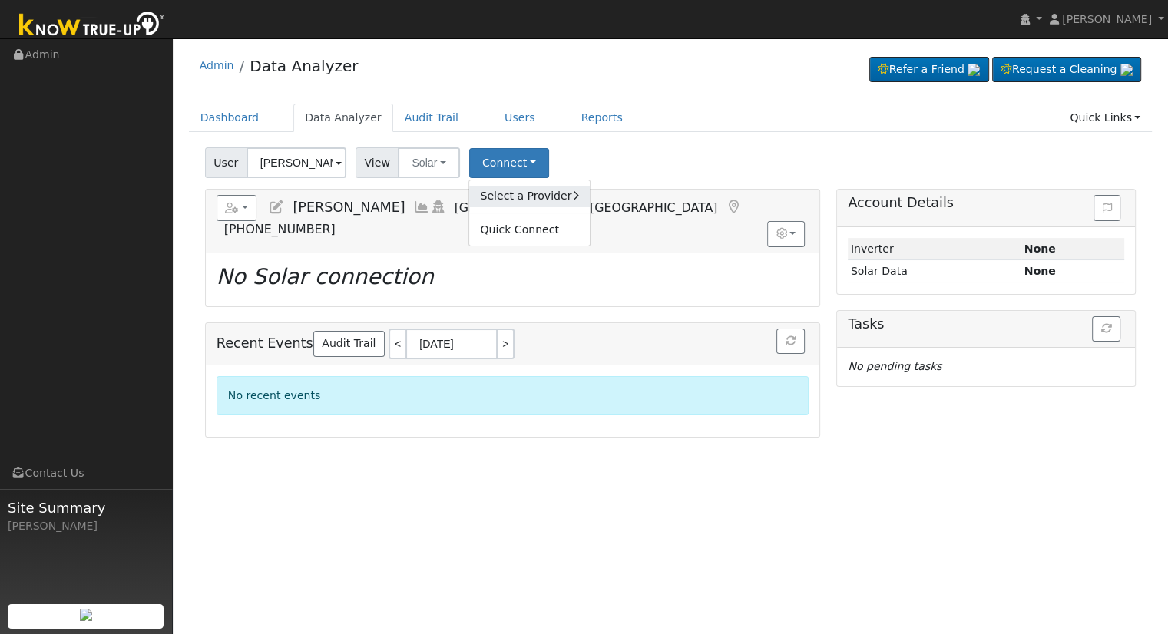
click at [504, 197] on link "Select a Provider" at bounding box center [529, 196] width 120 height 21
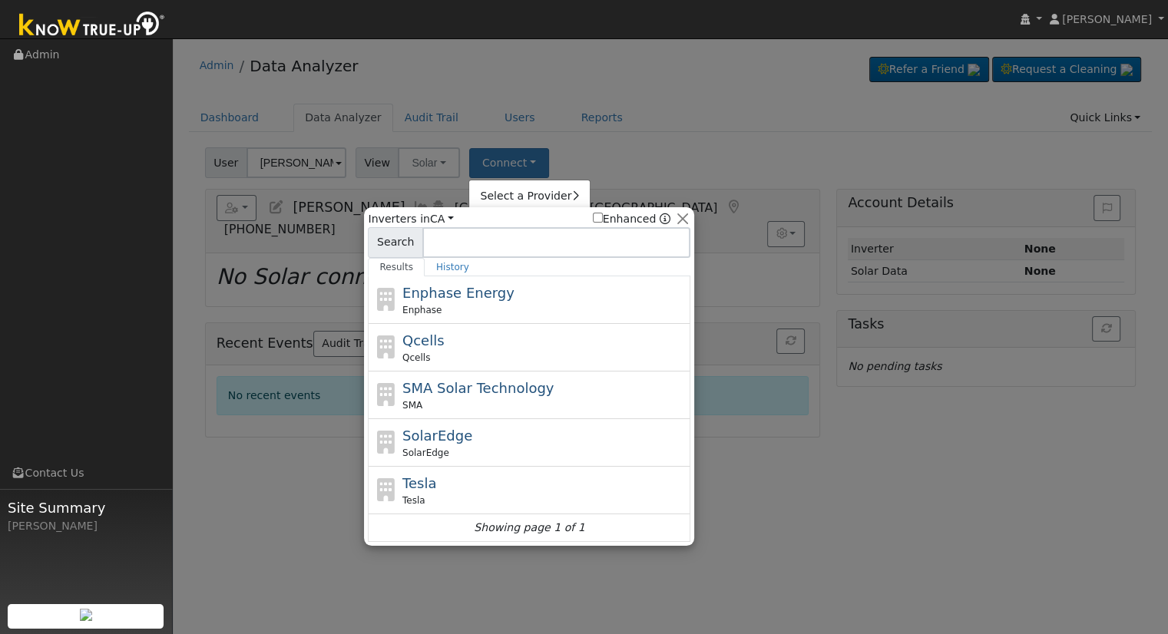
drag, startPoint x: 447, startPoint y: 351, endPoint x: 457, endPoint y: 351, distance: 10.0
click at [447, 352] on div "Qcells" at bounding box center [544, 358] width 285 height 14
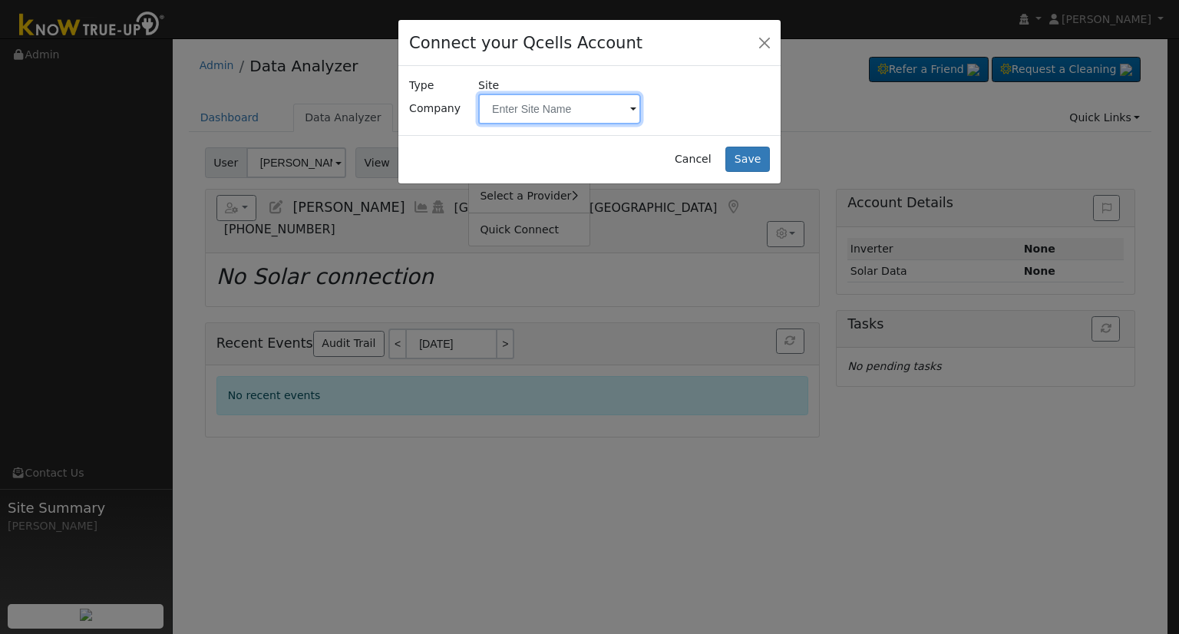
click at [531, 107] on input "text" at bounding box center [559, 109] width 163 height 31
click at [627, 111] on input "text" at bounding box center [559, 109] width 163 height 31
click at [634, 108] on span at bounding box center [633, 110] width 6 height 18
click at [616, 107] on input "text" at bounding box center [559, 109] width 163 height 31
click at [759, 42] on button "Close" at bounding box center [764, 41] width 21 height 21
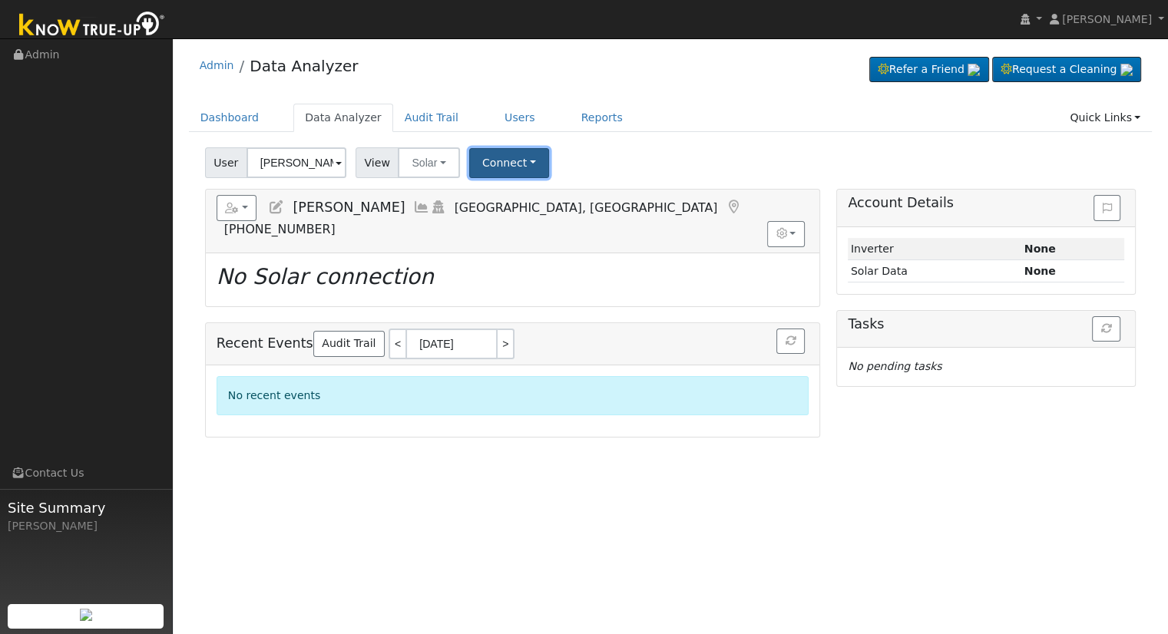
click at [510, 161] on button "Connect" at bounding box center [509, 163] width 80 height 30
click at [521, 196] on link "Select a Provider" at bounding box center [529, 196] width 120 height 21
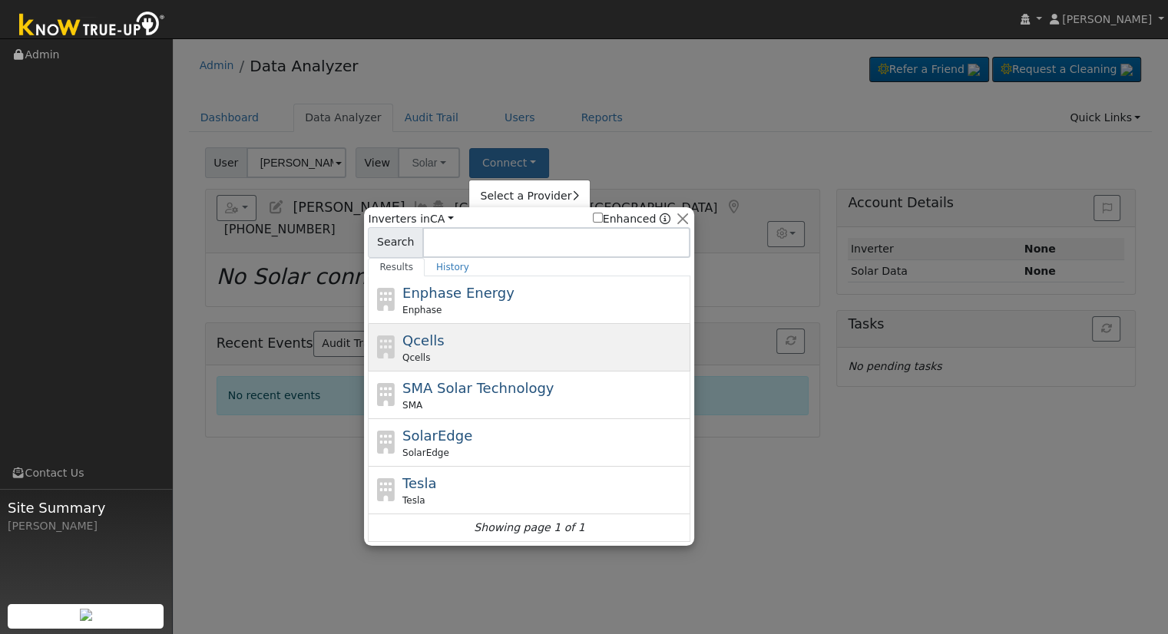
click at [488, 342] on div "Qcells Qcells" at bounding box center [544, 347] width 285 height 35
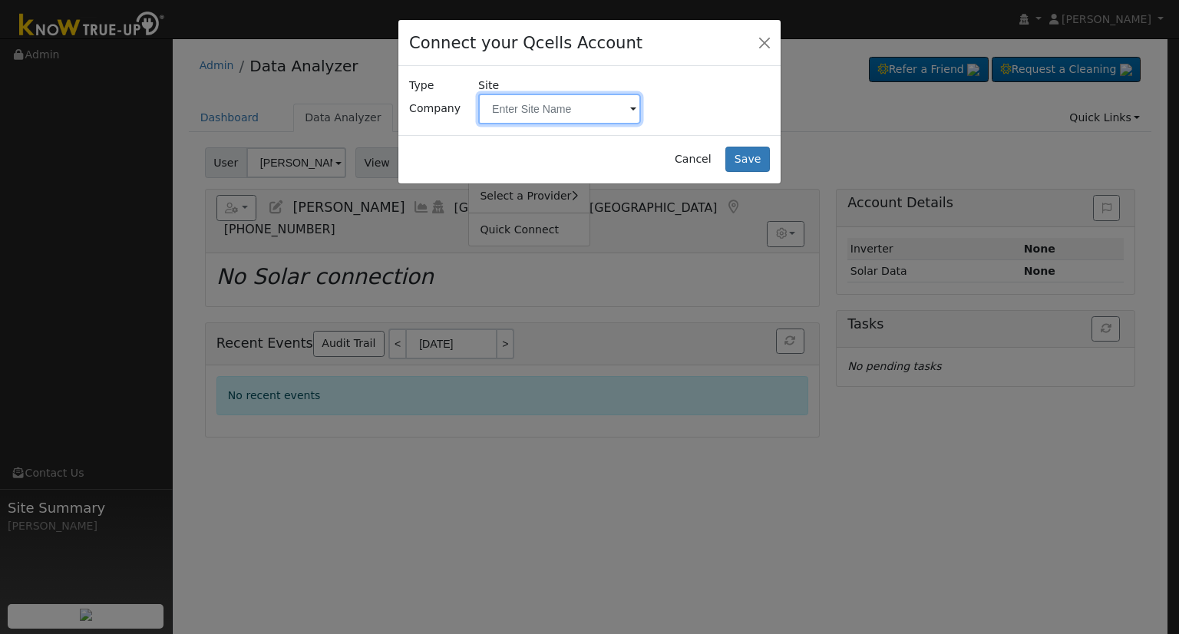
click at [549, 114] on input "text" at bounding box center [559, 109] width 163 height 31
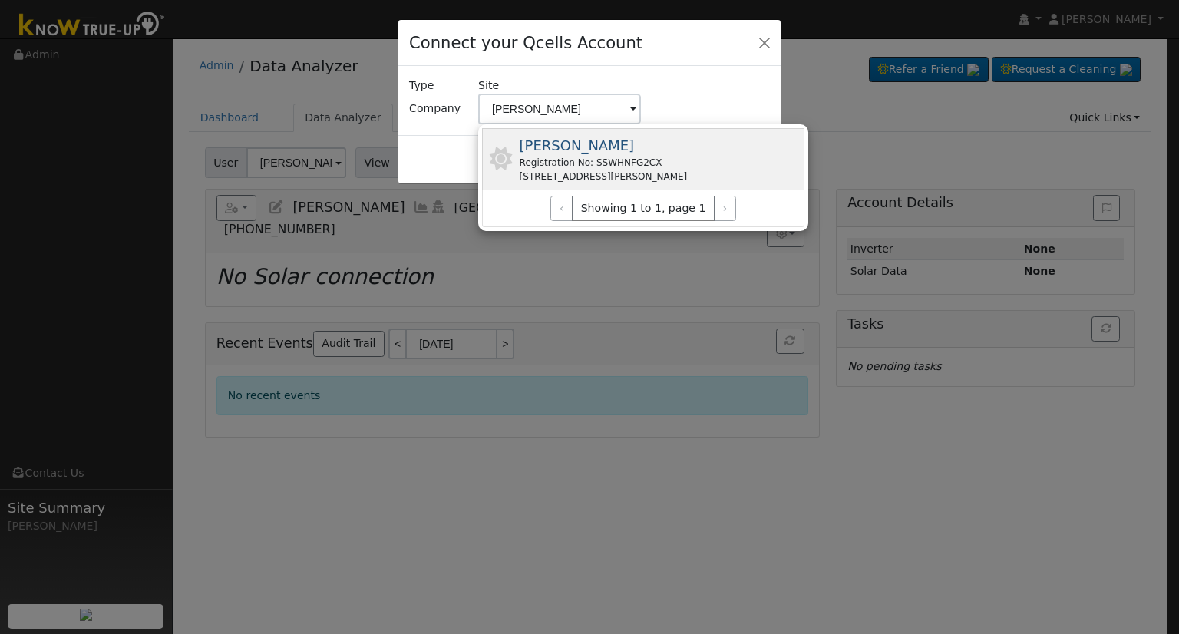
click at [574, 154] on div "Fuentes, Martha Registration No: SSWHNFG2CX 4513 Chaney Ln, Bakersfield, CA 933…" at bounding box center [604, 159] width 168 height 48
type input "Fuentes, Martha"
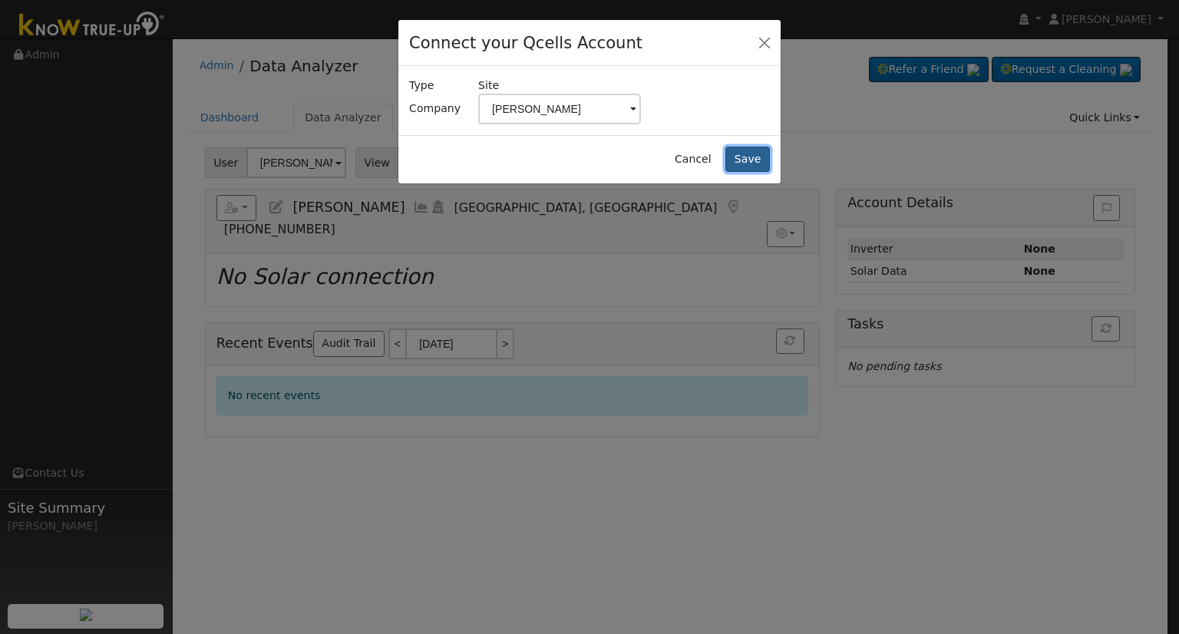
click at [746, 163] on button "Save" at bounding box center [748, 160] width 45 height 26
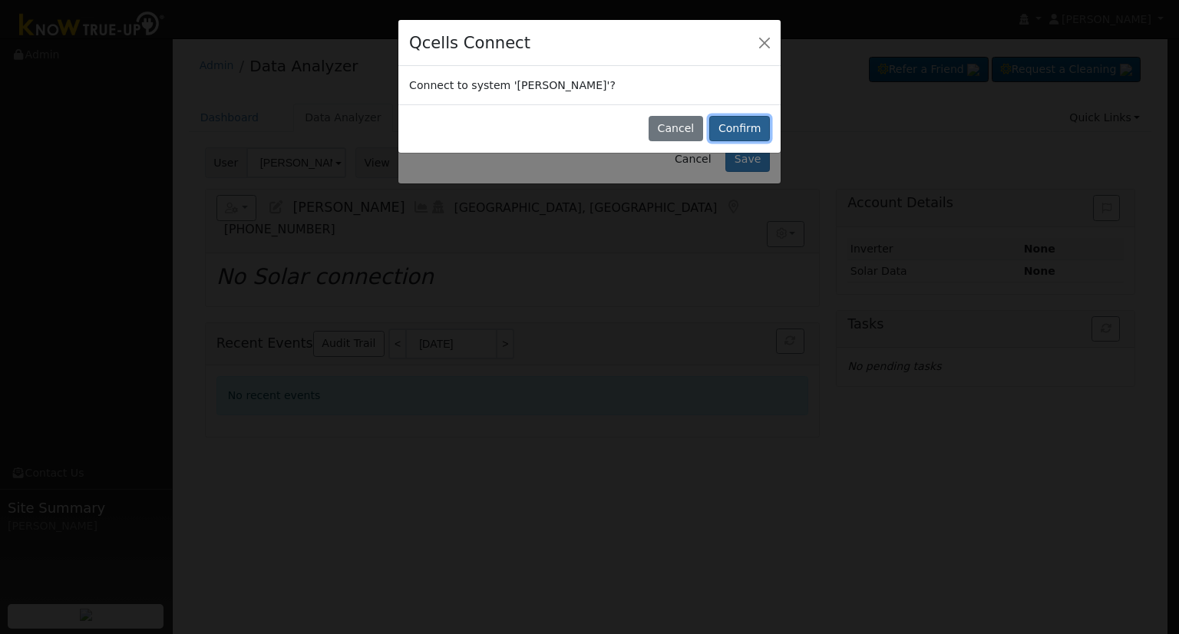
click at [747, 124] on button "Confirm" at bounding box center [739, 129] width 61 height 26
